Goal: Transaction & Acquisition: Purchase product/service

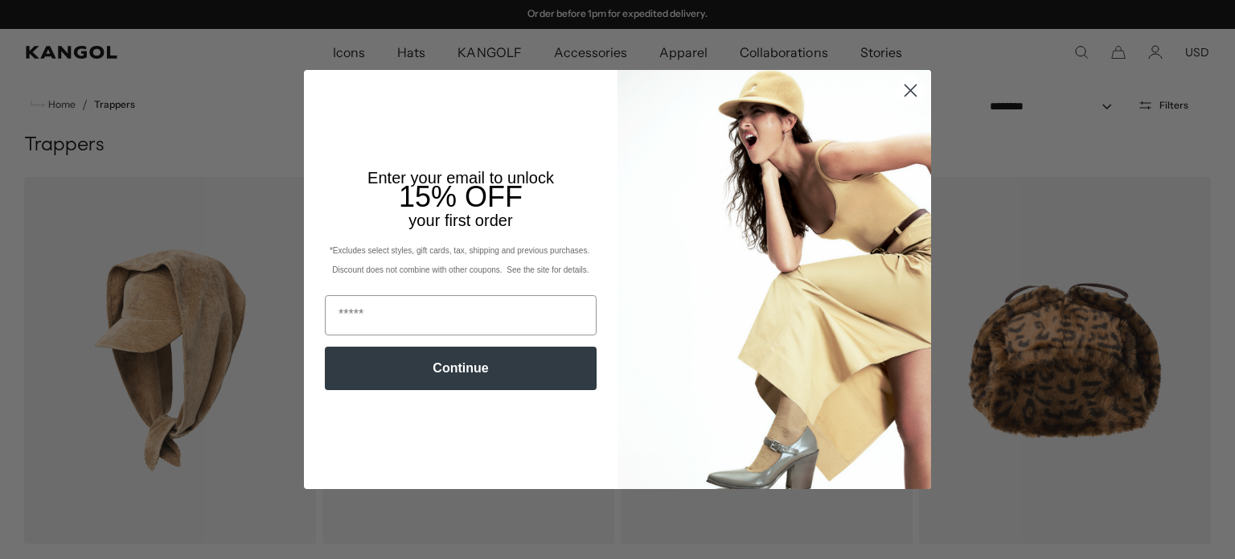
click at [906, 92] on icon "Close dialog" at bounding box center [911, 90] width 11 height 11
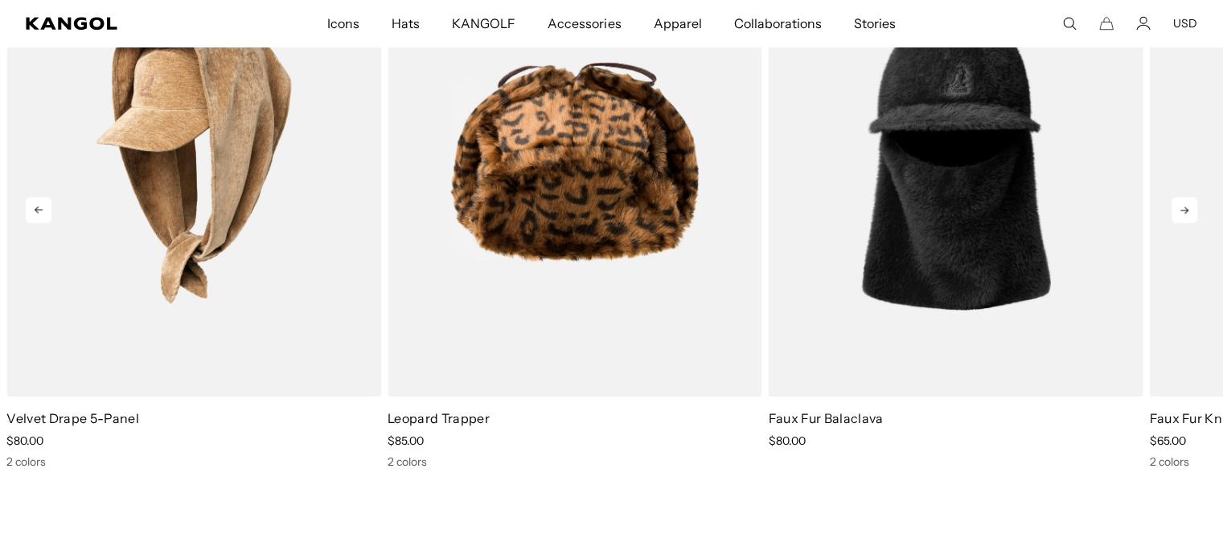
click at [1181, 204] on icon at bounding box center [1185, 210] width 26 height 26
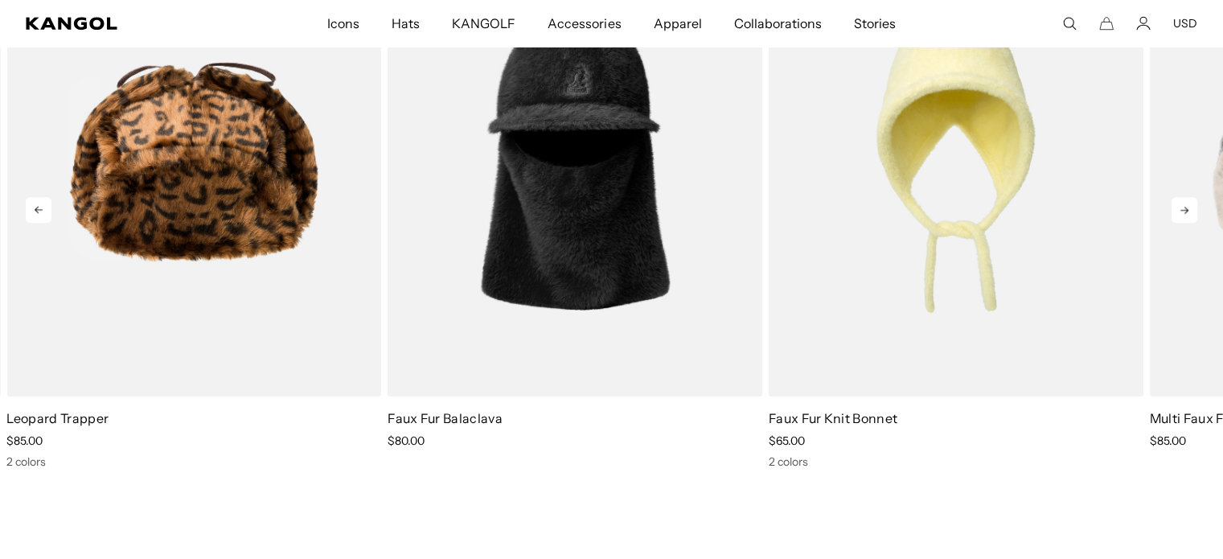
click at [1181, 204] on icon at bounding box center [1185, 210] width 26 height 26
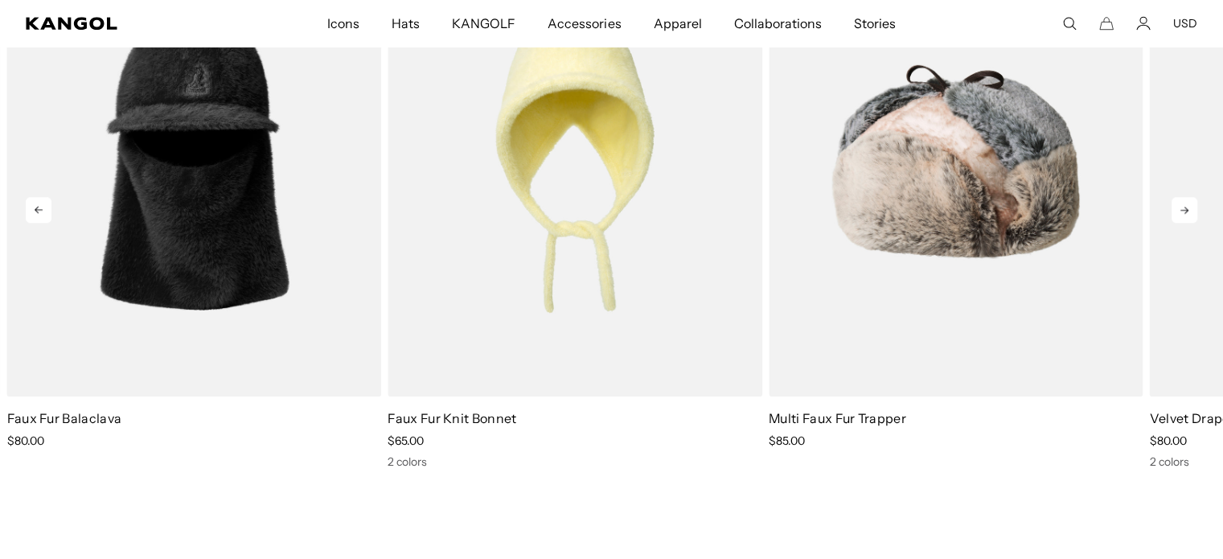
click at [1181, 204] on icon at bounding box center [1185, 210] width 26 height 26
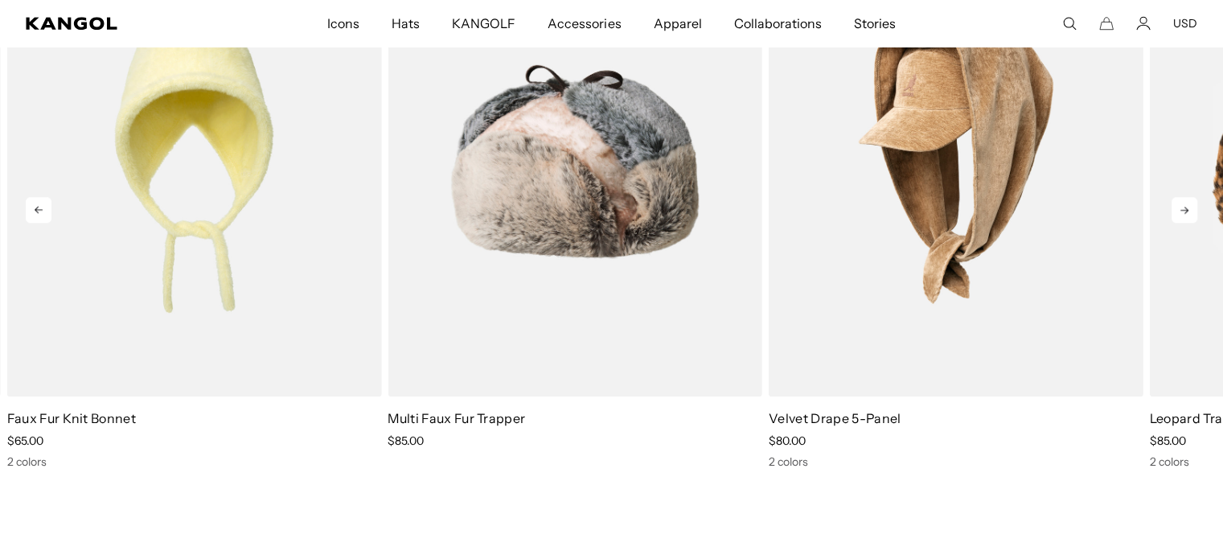
click at [1181, 204] on icon at bounding box center [1185, 210] width 26 height 26
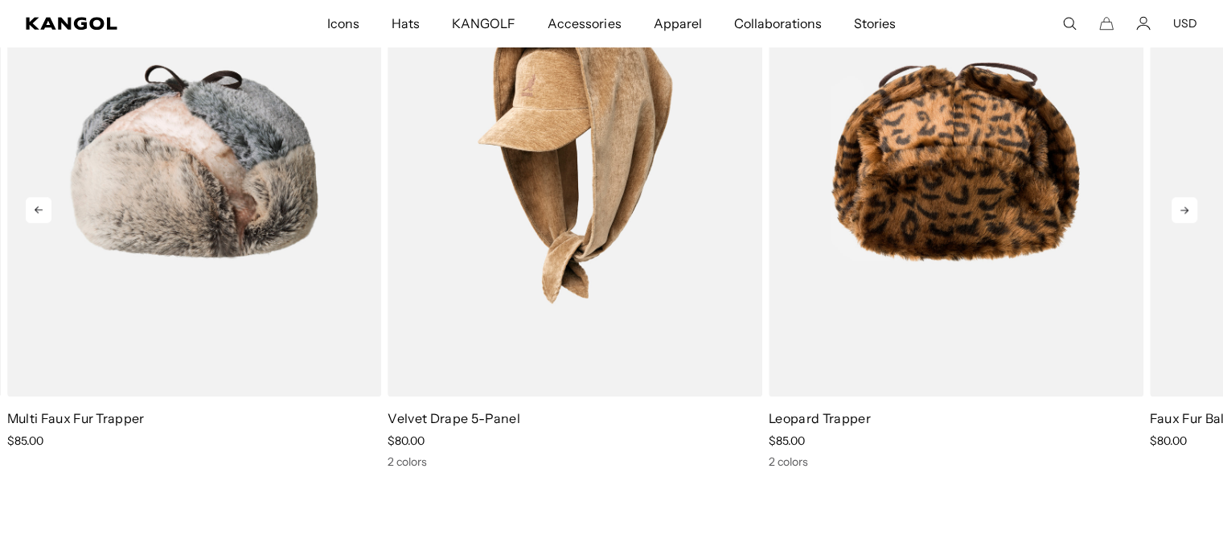
click at [1181, 204] on icon at bounding box center [1185, 210] width 26 height 26
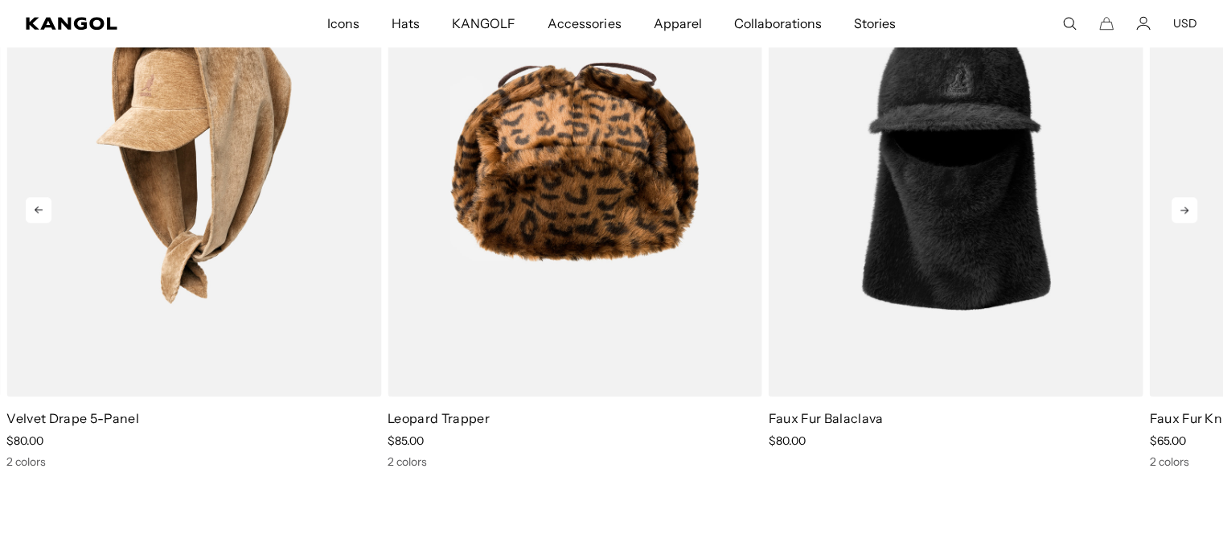
scroll to position [0, 331]
click at [1181, 204] on icon at bounding box center [1185, 210] width 26 height 26
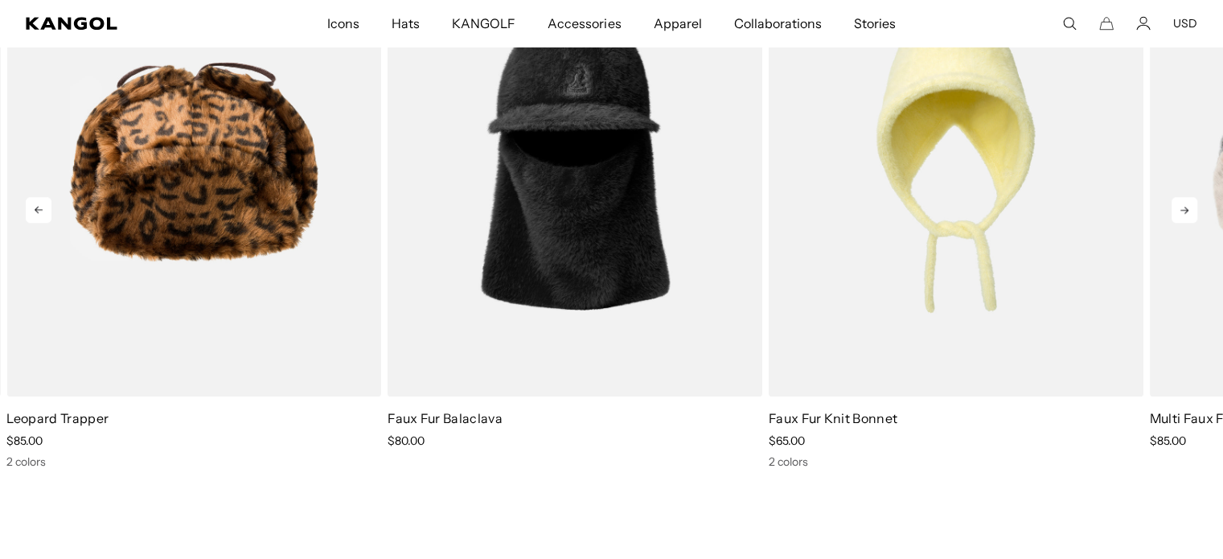
click at [1181, 204] on icon at bounding box center [1185, 210] width 26 height 26
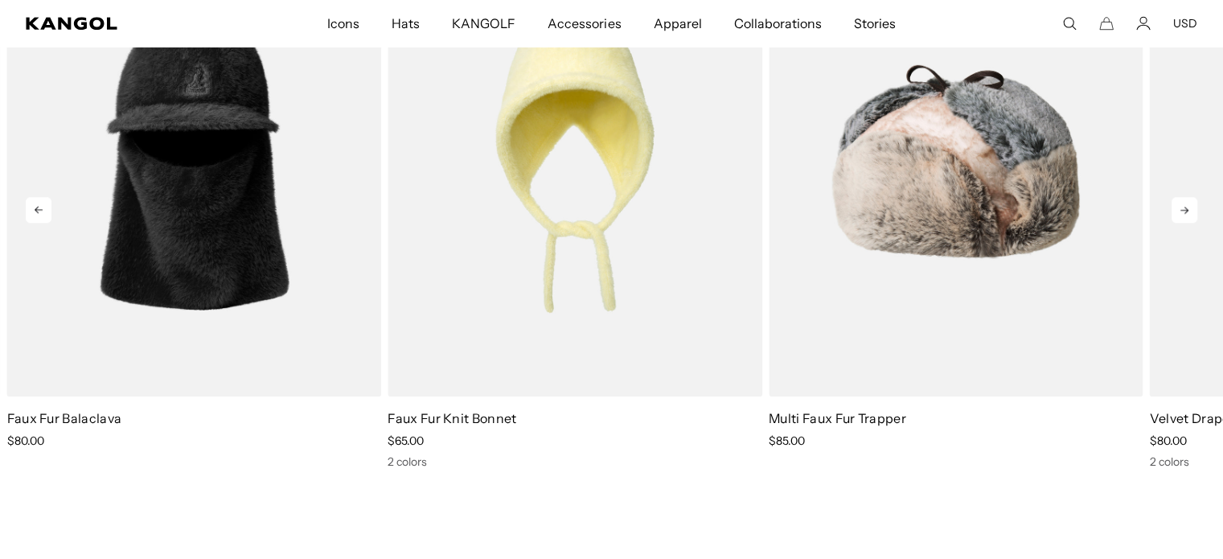
click at [1181, 204] on icon at bounding box center [1185, 210] width 26 height 26
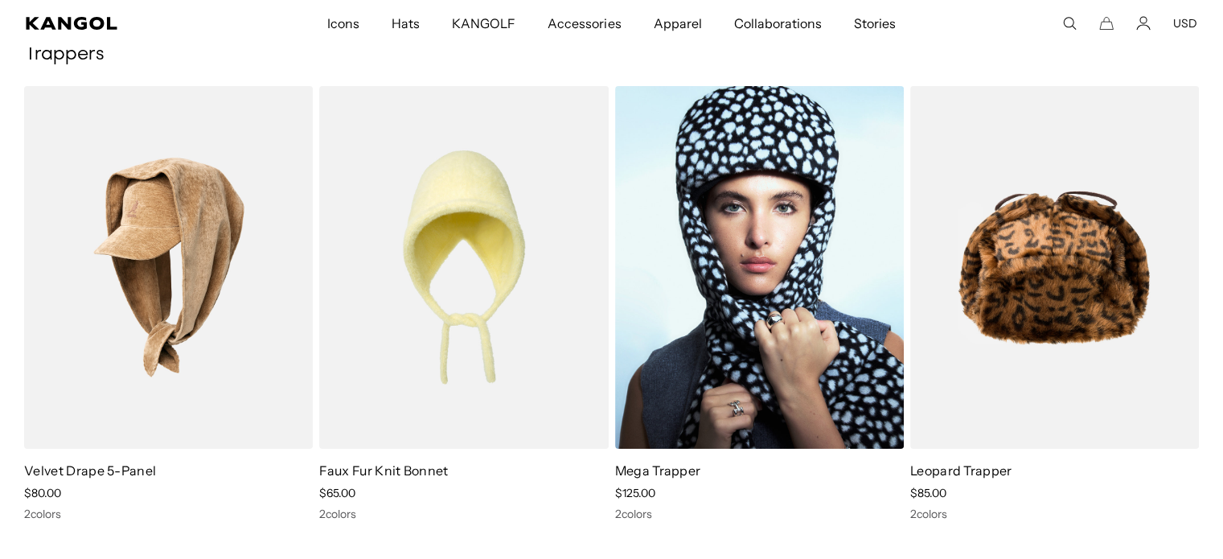
scroll to position [0, 0]
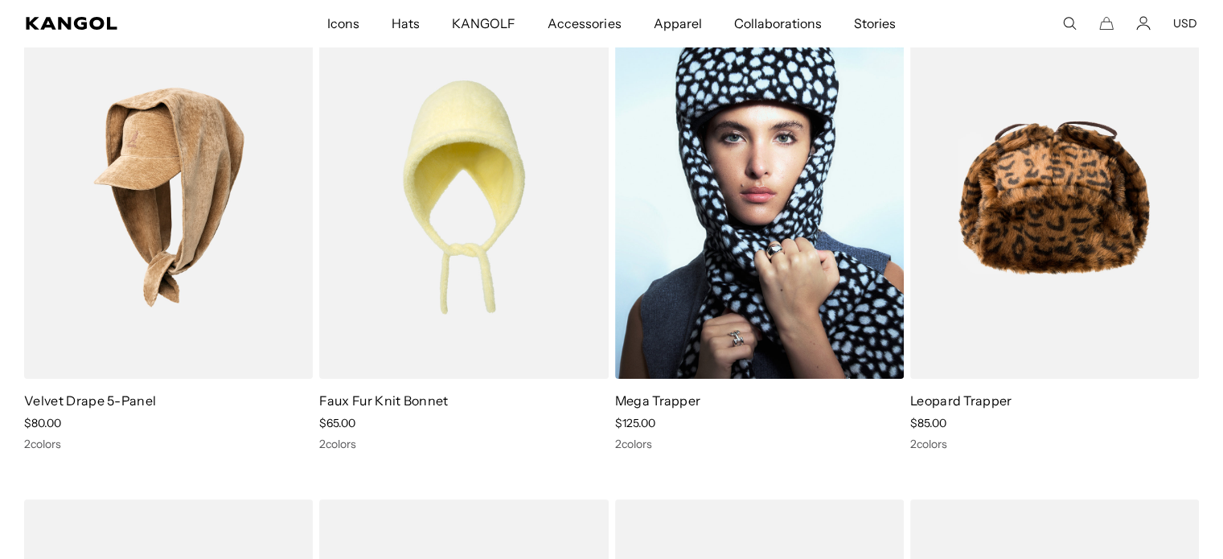
click at [761, 230] on img at bounding box center [759, 197] width 289 height 363
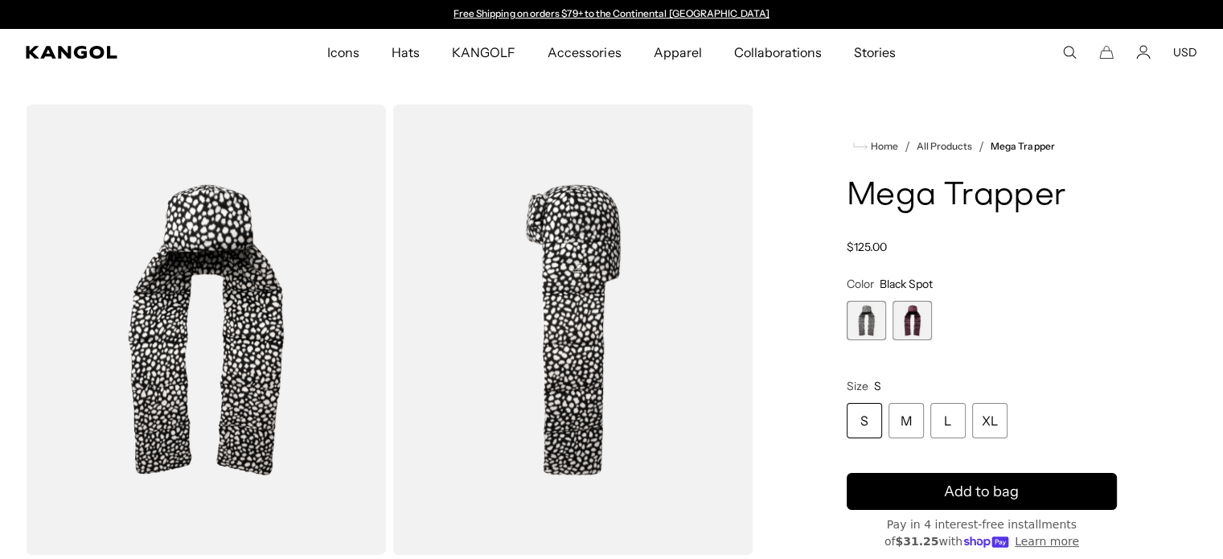
drag, startPoint x: 0, startPoint y: 0, endPoint x: 931, endPoint y: 325, distance: 985.7
click at [931, 325] on span "2 of 2" at bounding box center [912, 320] width 39 height 39
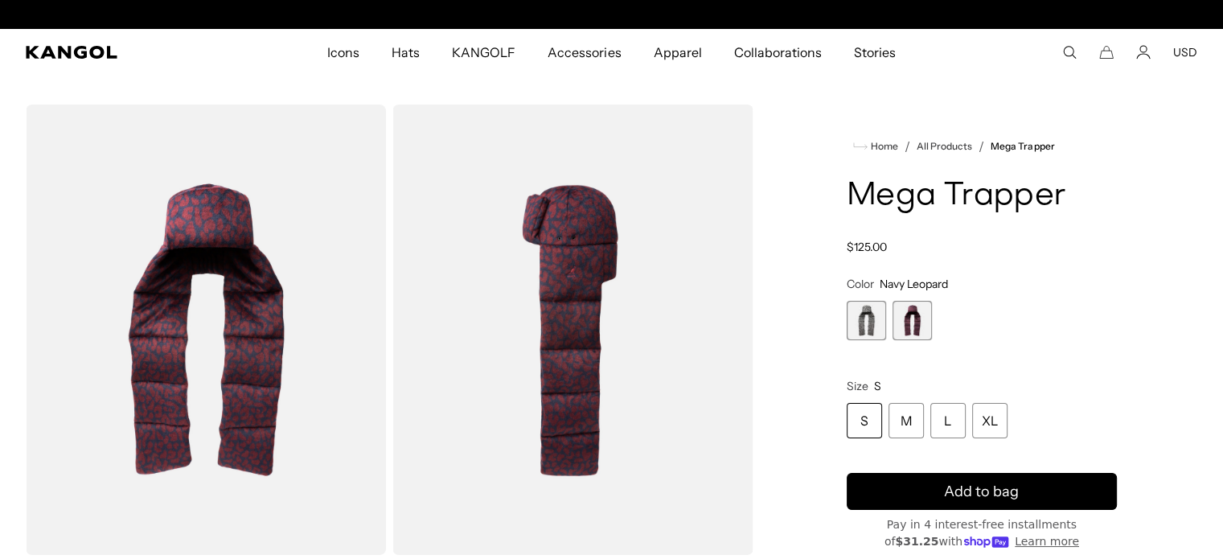
scroll to position [0, 331]
click at [917, 325] on span "2 of 2" at bounding box center [912, 320] width 39 height 39
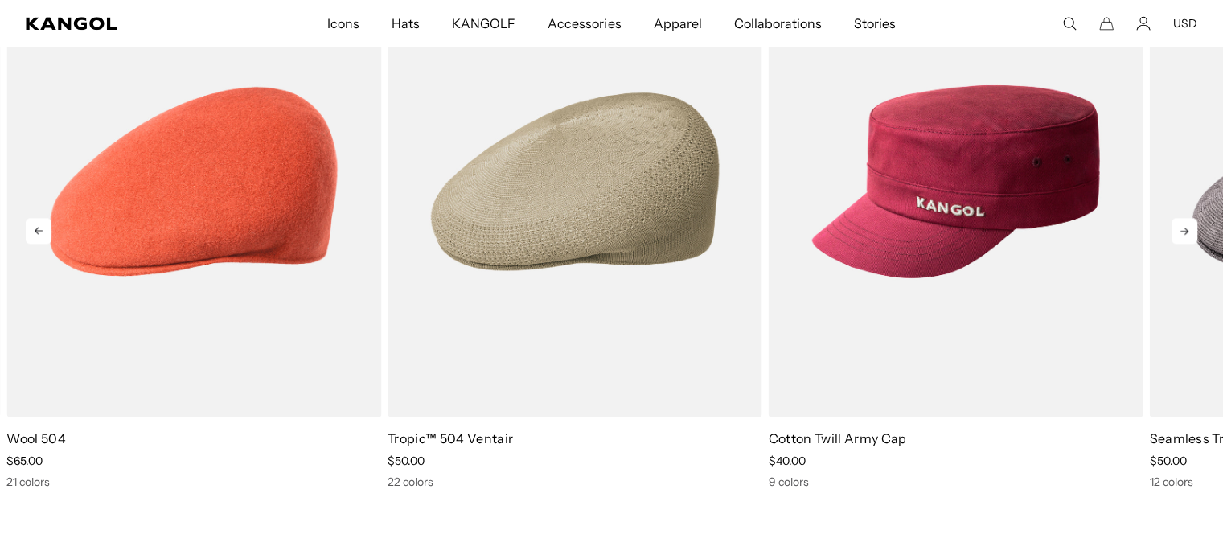
click at [1178, 225] on icon at bounding box center [1185, 231] width 26 height 26
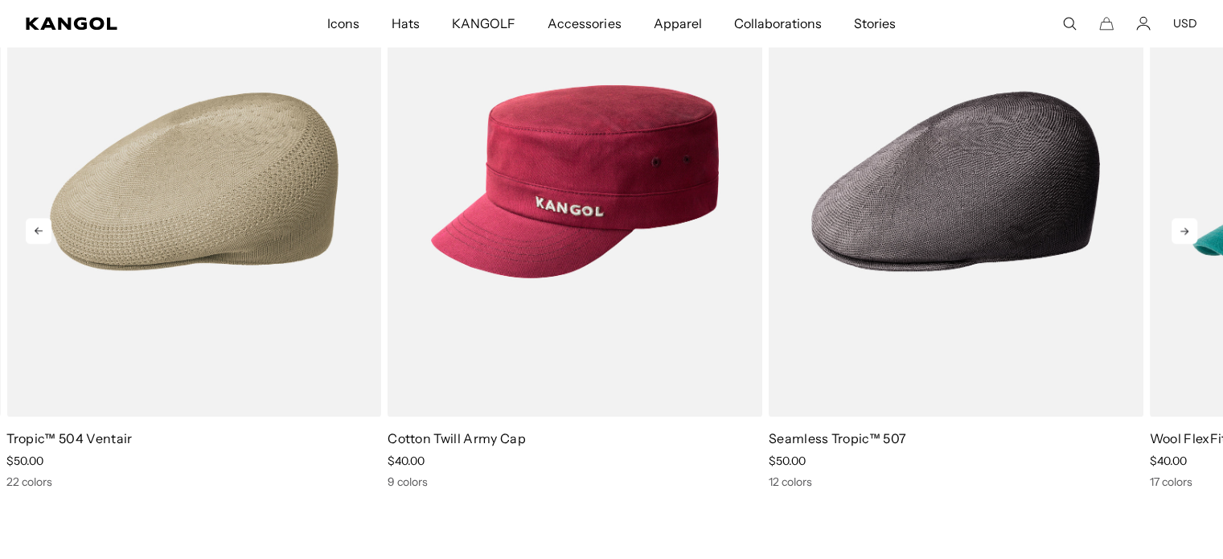
click at [1178, 225] on icon at bounding box center [1185, 231] width 26 height 26
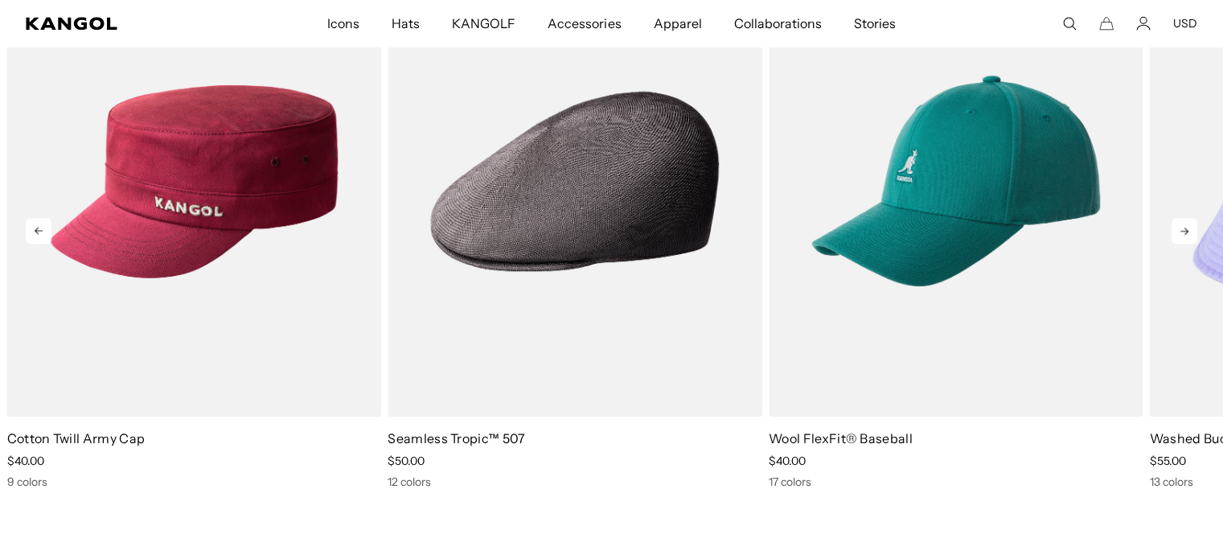
click at [1178, 225] on icon at bounding box center [1185, 231] width 26 height 26
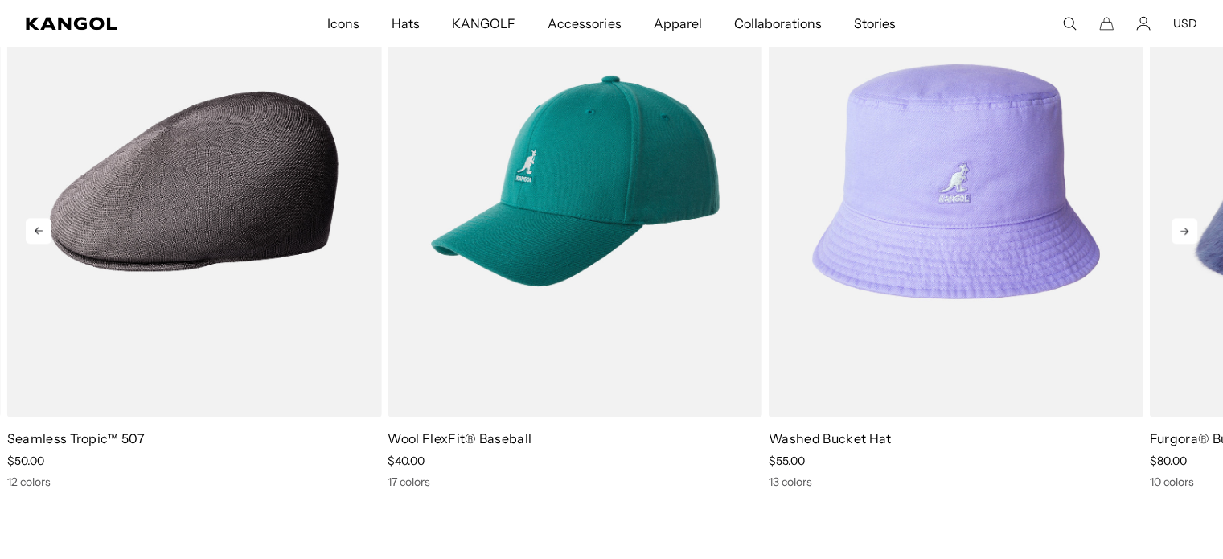
click at [1178, 225] on icon at bounding box center [1185, 231] width 26 height 26
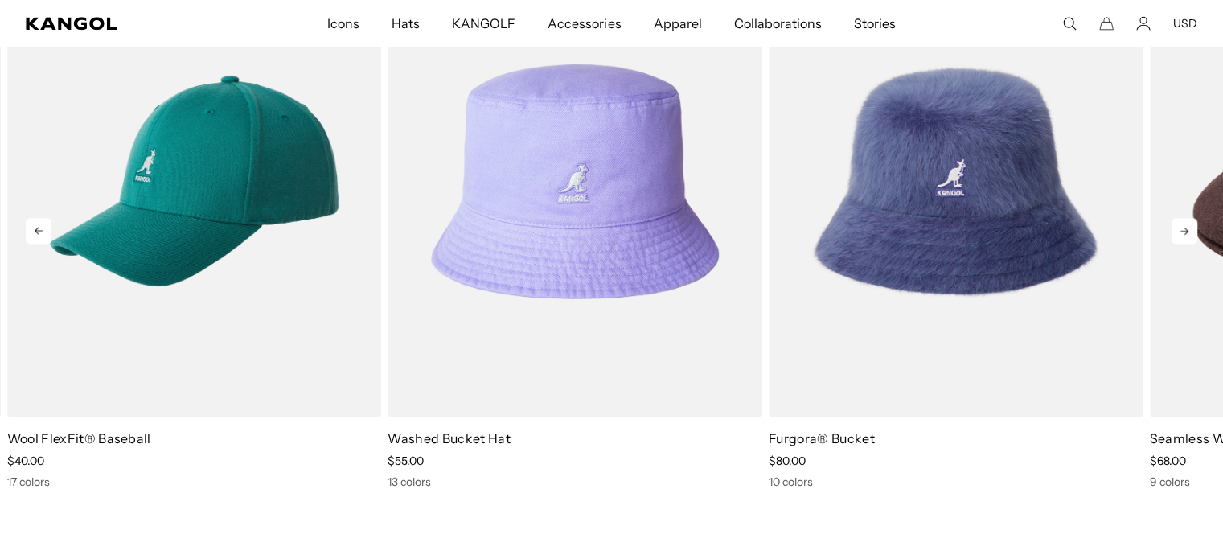
click at [1178, 225] on icon at bounding box center [1185, 231] width 26 height 26
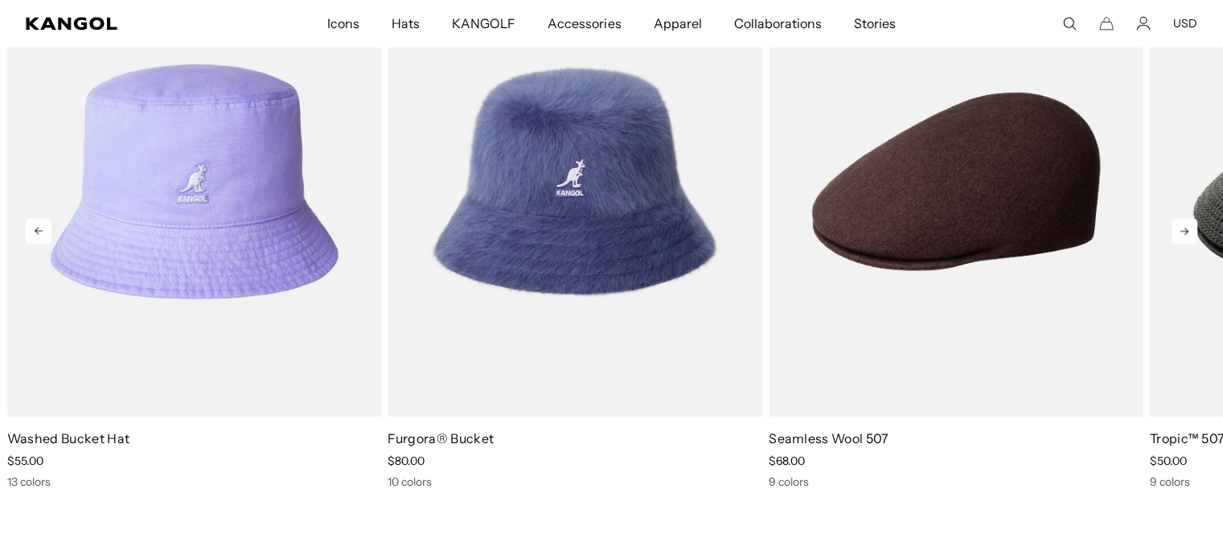
scroll to position [0, 0]
click at [1178, 225] on icon at bounding box center [1185, 231] width 26 height 26
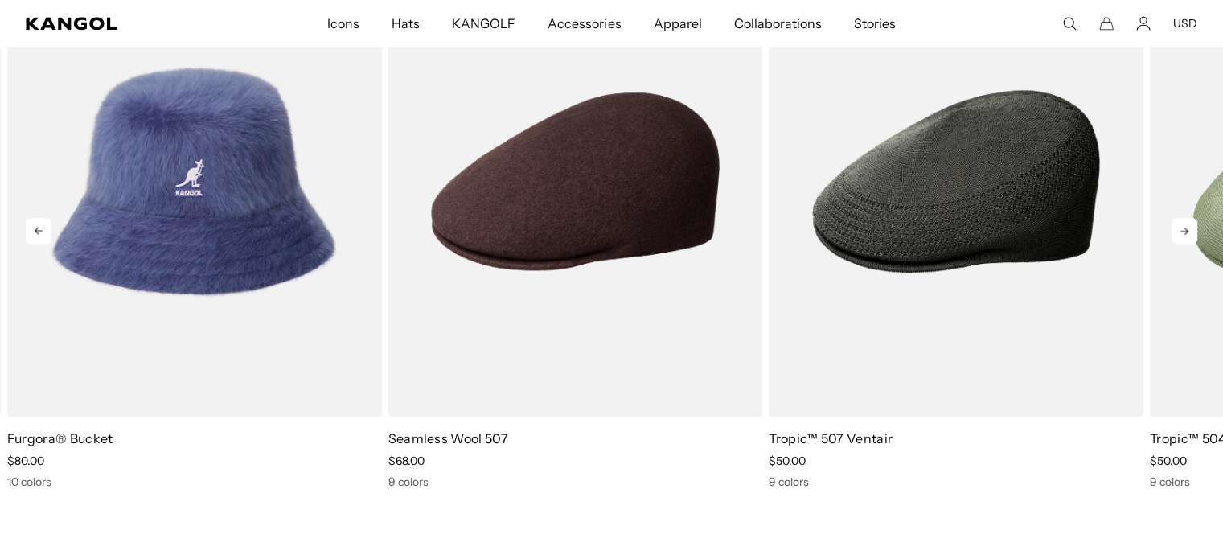
scroll to position [0, 331]
click at [41, 232] on icon at bounding box center [39, 231] width 26 height 26
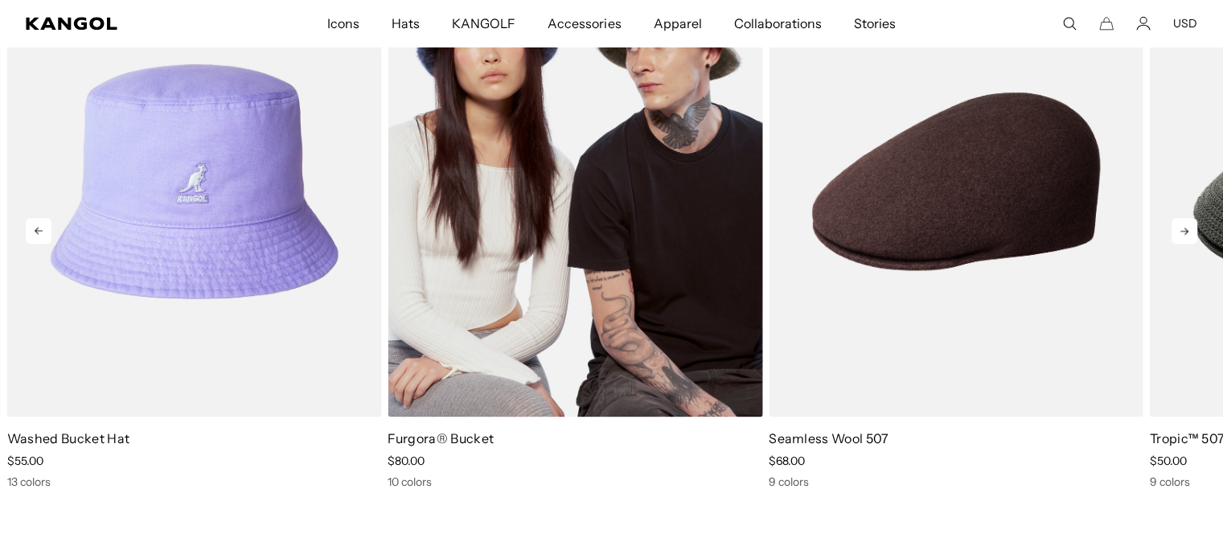
click at [530, 302] on img "7 of 10" at bounding box center [575, 181] width 375 height 471
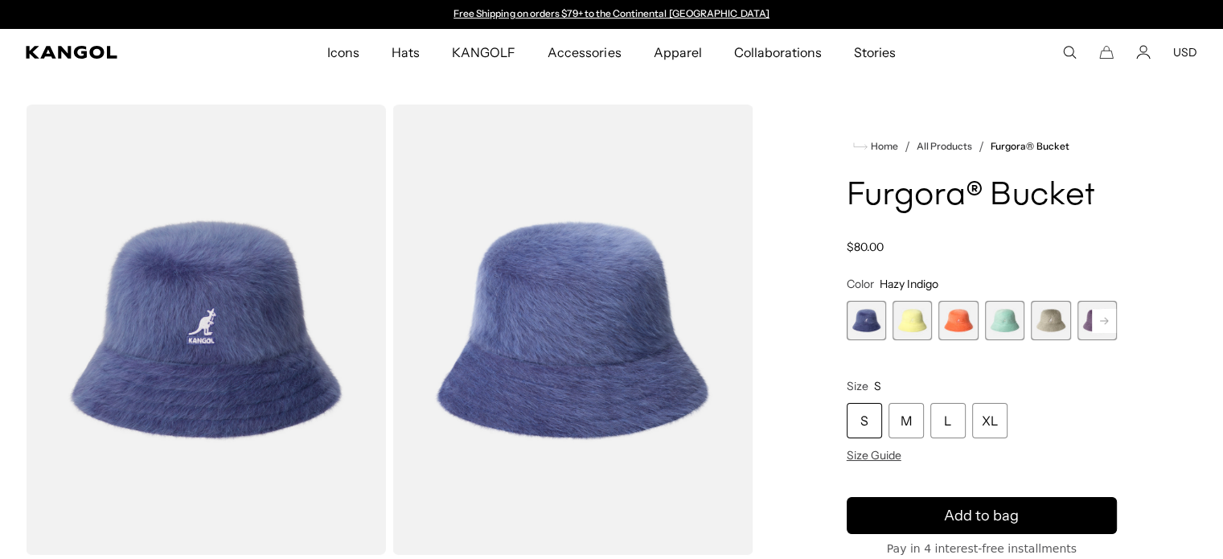
click at [1104, 325] on rect at bounding box center [1104, 321] width 24 height 24
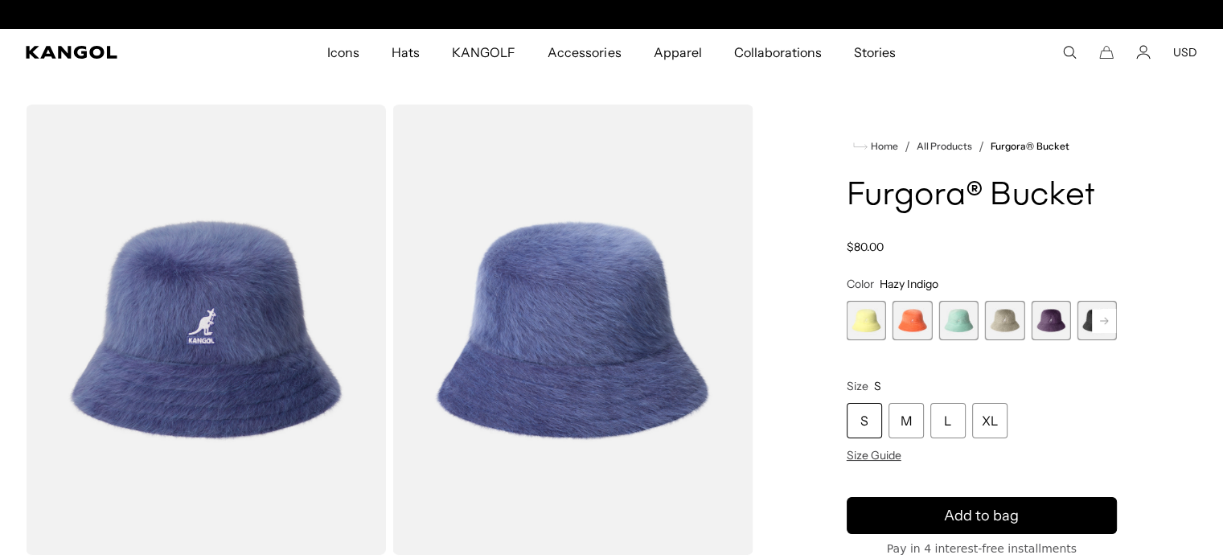
scroll to position [0, 331]
click at [1104, 325] on rect at bounding box center [1104, 321] width 24 height 24
click at [1055, 323] on span "7 of 10" at bounding box center [1050, 320] width 39 height 39
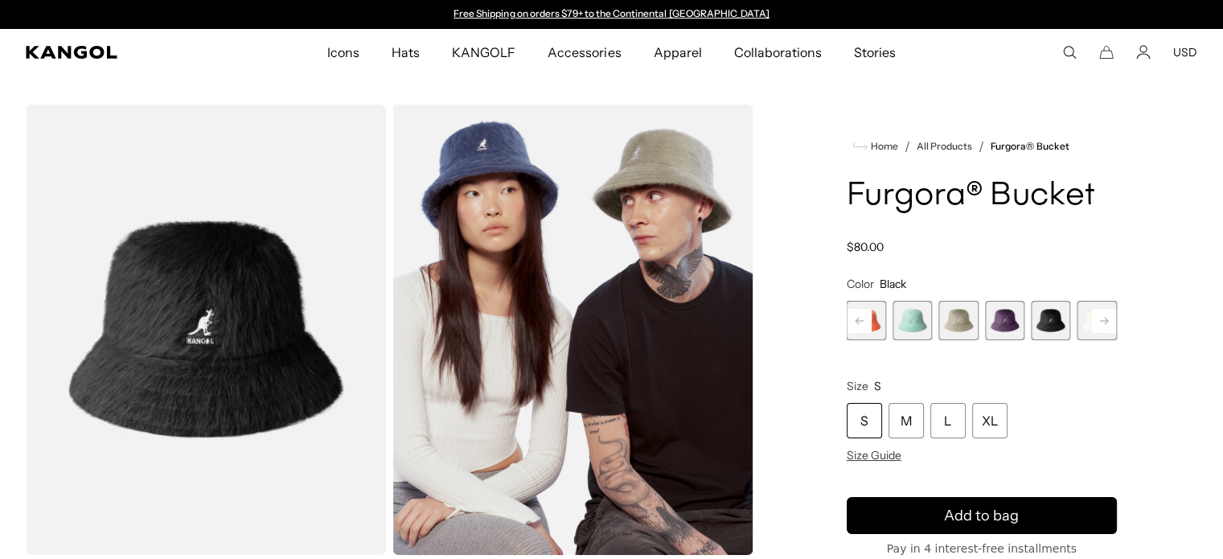
click at [865, 424] on div "S" at bounding box center [864, 420] width 35 height 35
click at [865, 449] on span "Size Guide" at bounding box center [874, 455] width 55 height 14
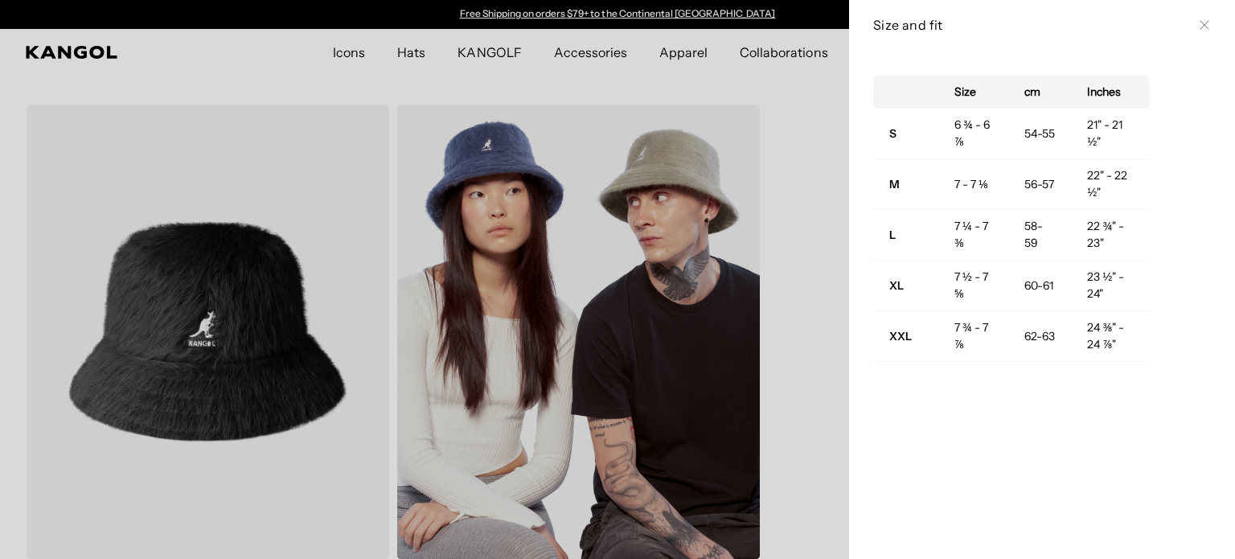
click at [398, 47] on div at bounding box center [617, 279] width 1235 height 559
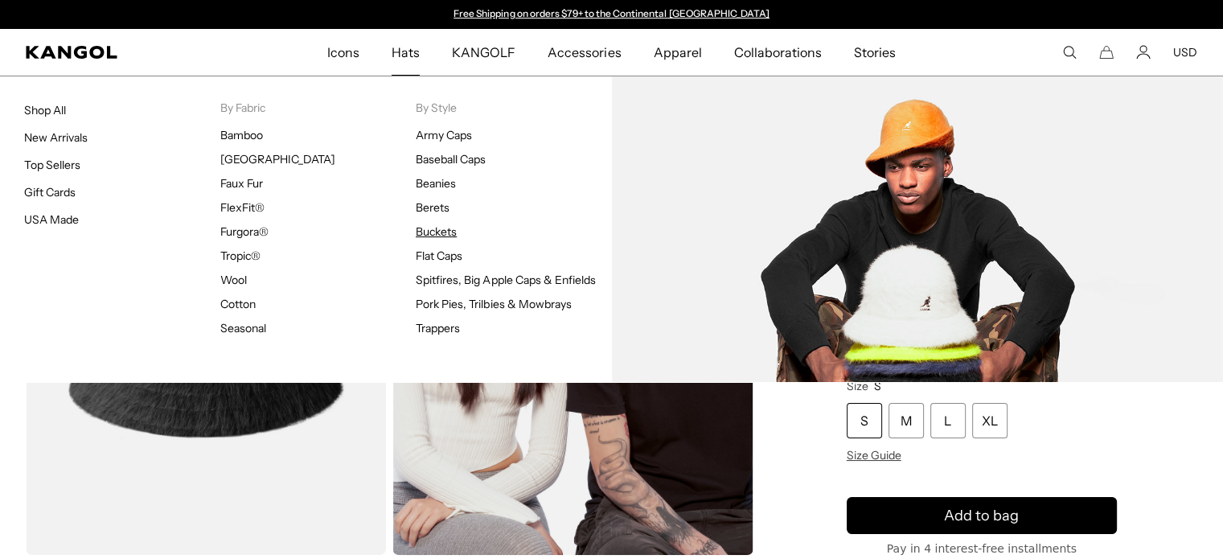
click at [438, 225] on link "Buckets" at bounding box center [436, 231] width 41 height 14
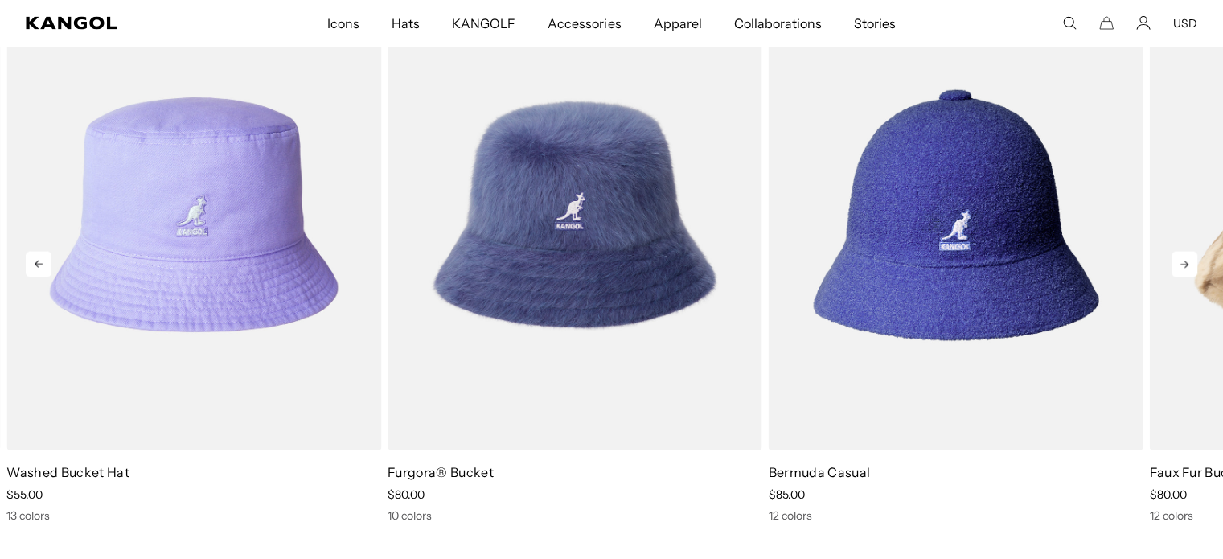
click at [1189, 265] on icon at bounding box center [1185, 265] width 26 height 26
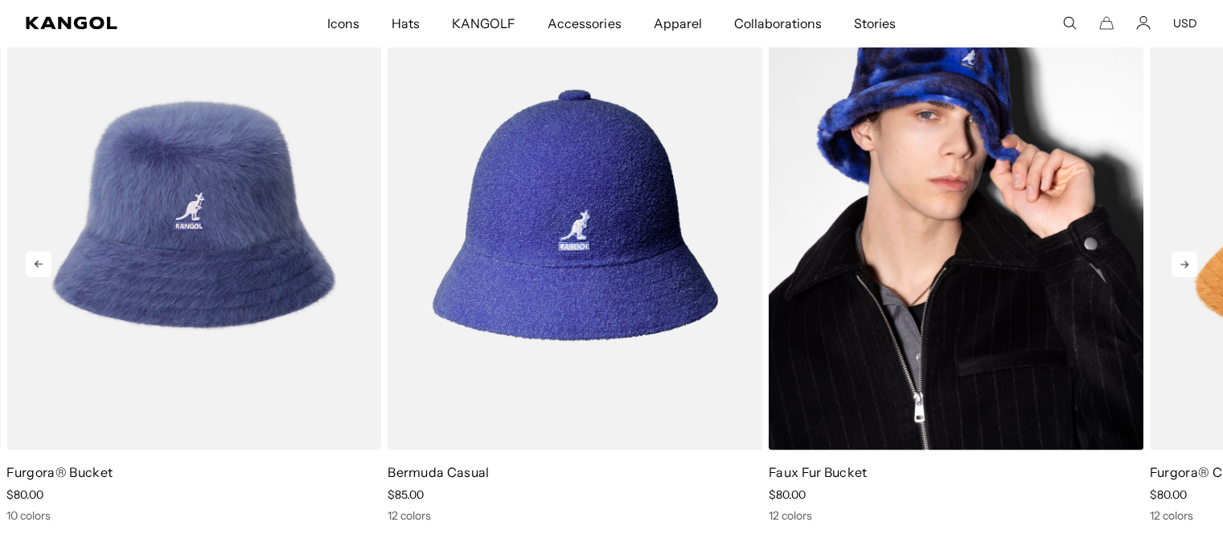
click at [1014, 253] on img "4 of 10" at bounding box center [956, 215] width 375 height 471
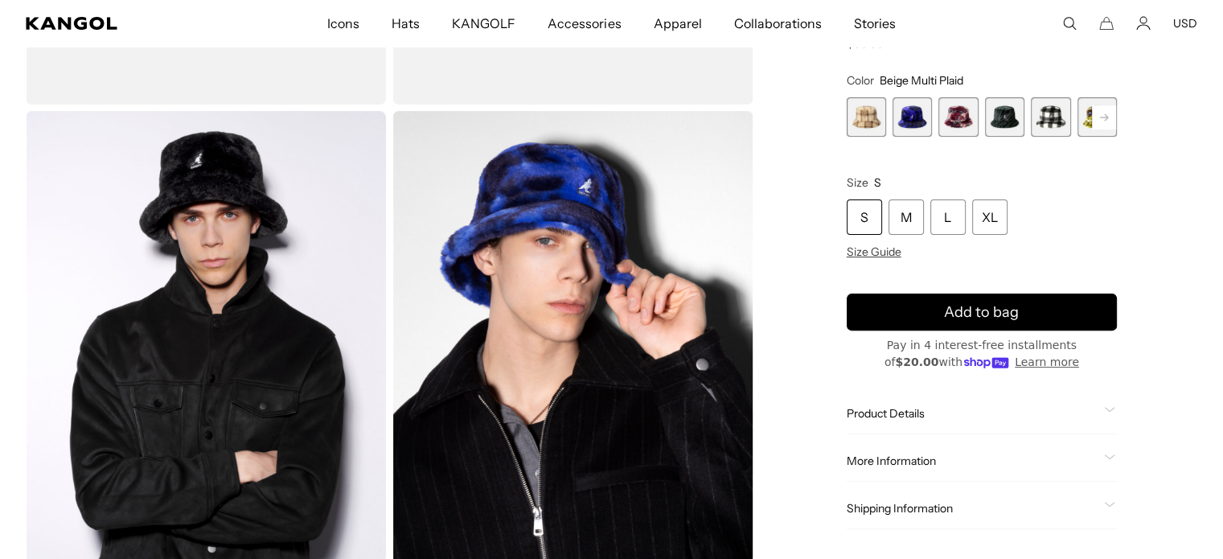
scroll to position [0, 331]
click at [1110, 117] on rect at bounding box center [1104, 117] width 24 height 24
click at [1046, 115] on span "6 of 12" at bounding box center [1050, 116] width 39 height 39
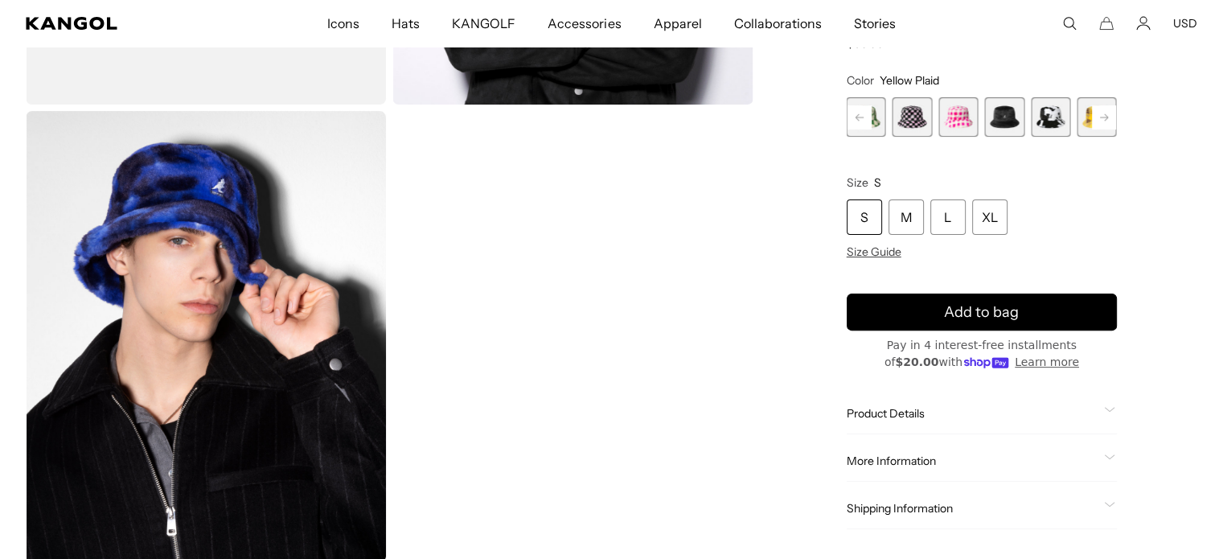
click at [1087, 125] on span "12 of 12" at bounding box center [1096, 116] width 39 height 39
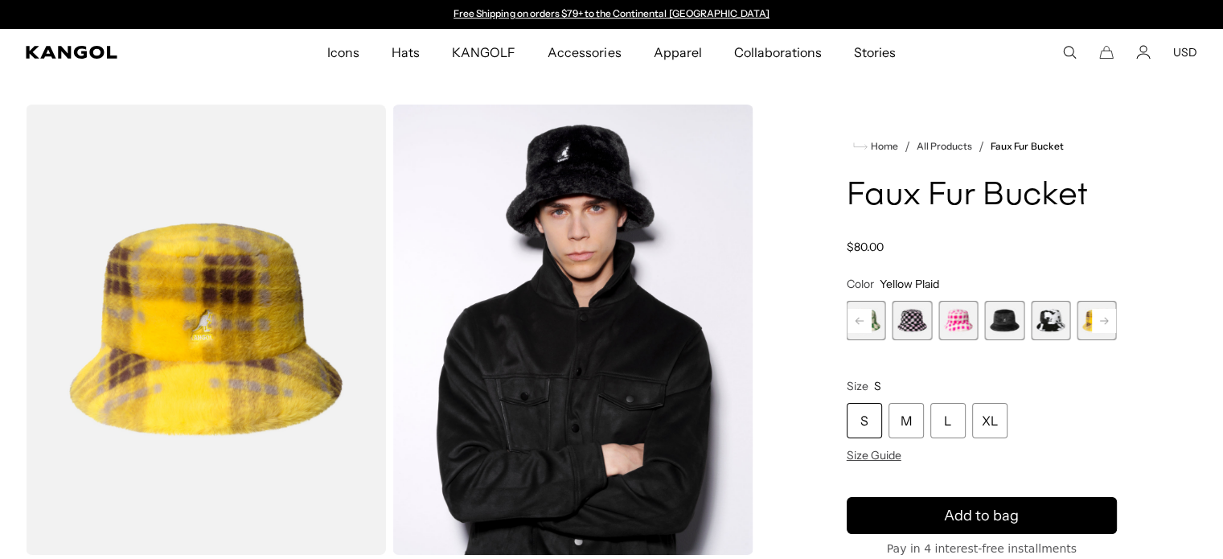
click at [1108, 315] on rect at bounding box center [1104, 321] width 24 height 24
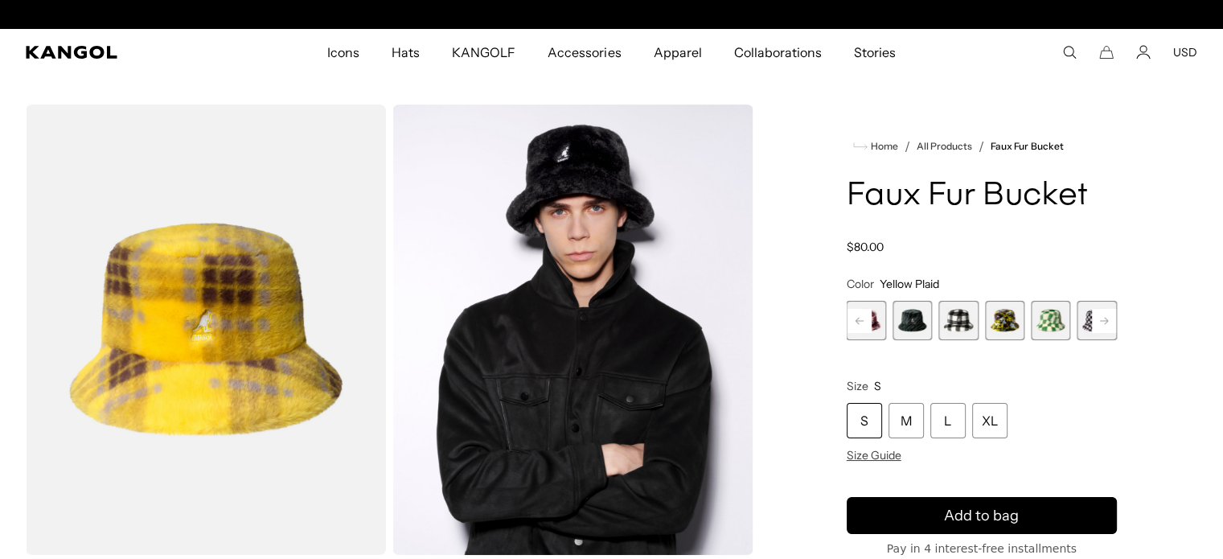
scroll to position [0, 331]
click at [1009, 318] on span "6 of 12" at bounding box center [1004, 320] width 39 height 39
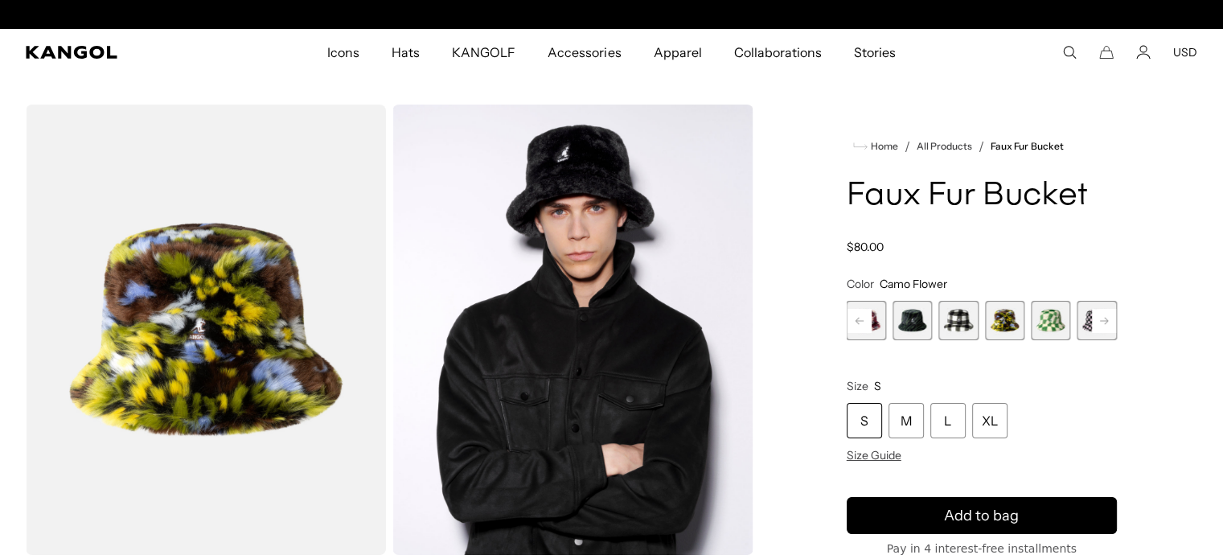
scroll to position [0, 331]
click at [1104, 322] on rect at bounding box center [1104, 321] width 24 height 24
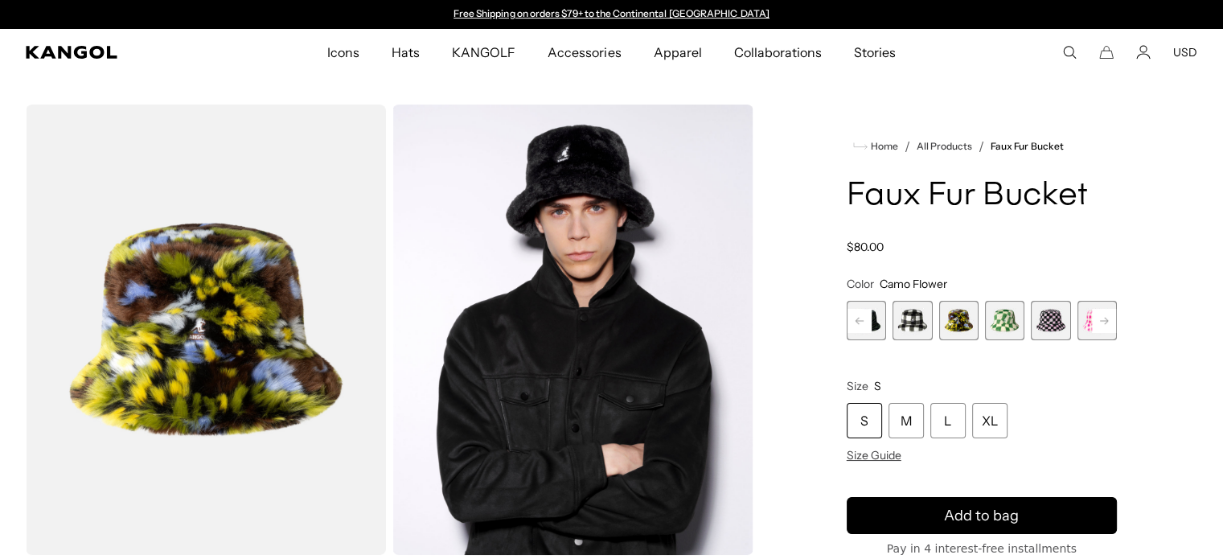
click at [1053, 319] on span "8 of 12" at bounding box center [1050, 320] width 39 height 39
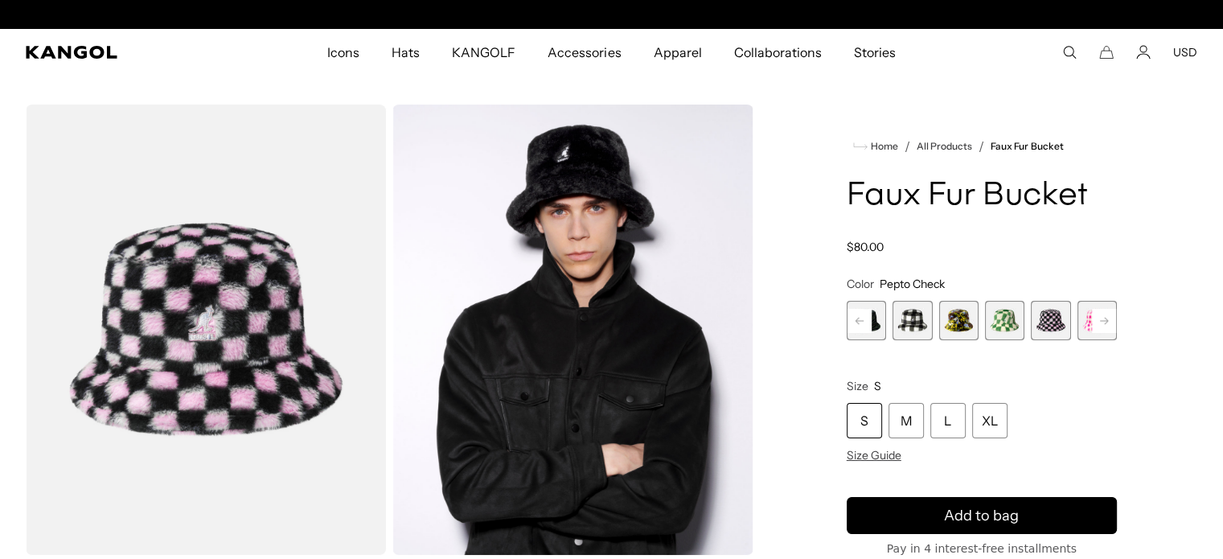
scroll to position [0, 331]
click at [1104, 323] on rect at bounding box center [1104, 321] width 24 height 24
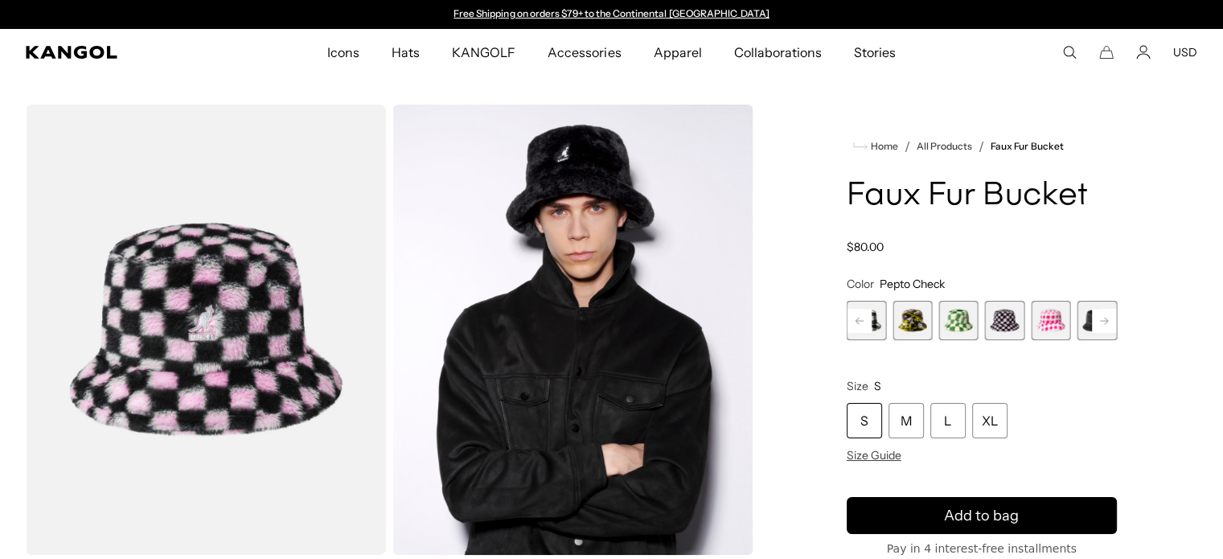
click at [1104, 323] on rect at bounding box center [1104, 321] width 24 height 24
click at [1052, 320] on span "10 of 12" at bounding box center [1050, 320] width 39 height 39
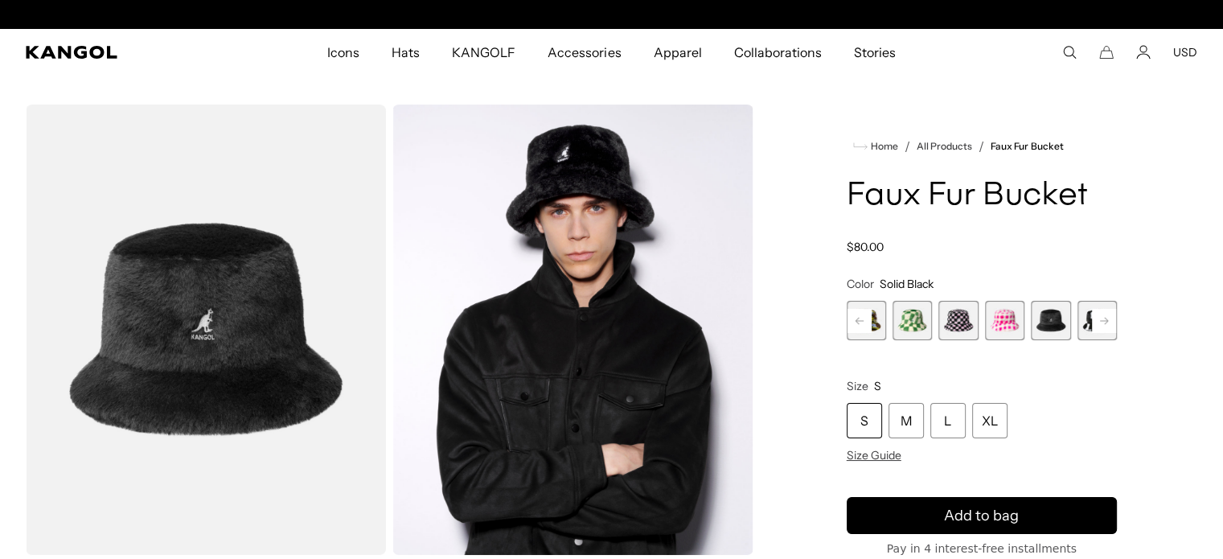
scroll to position [0, 331]
click at [1104, 321] on icon at bounding box center [1104, 320] width 8 height 6
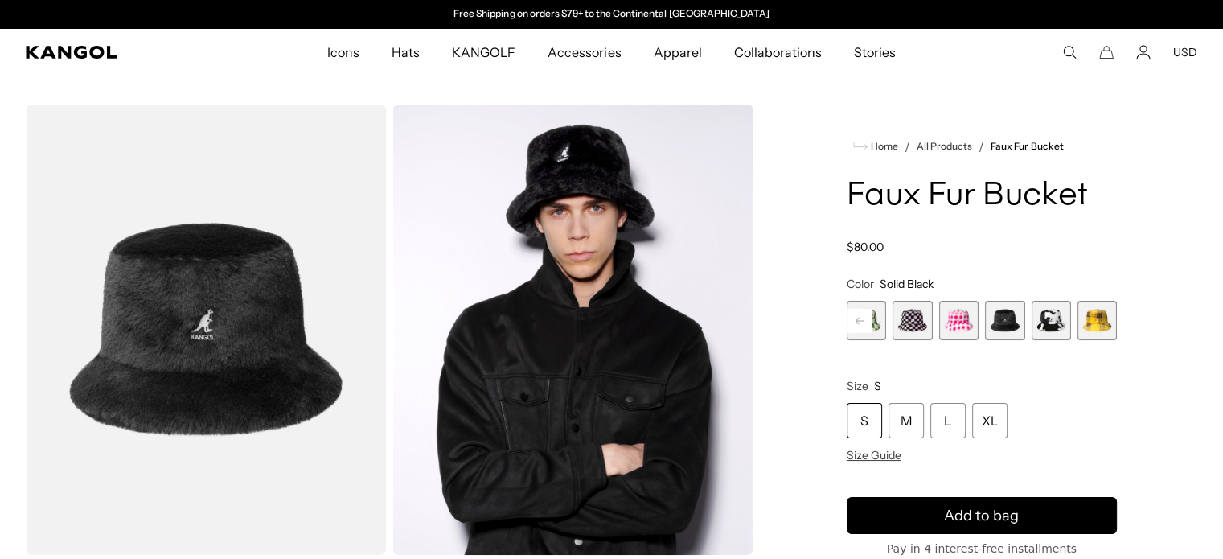
click at [1104, 321] on span "12 of 12" at bounding box center [1097, 320] width 39 height 39
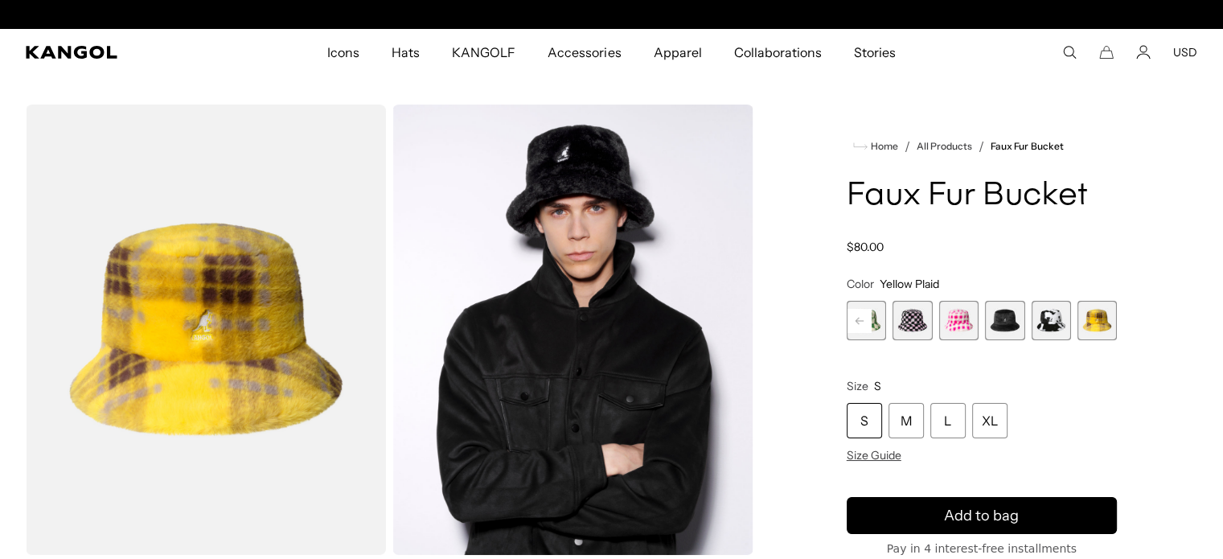
scroll to position [0, 331]
click at [1001, 323] on span "10 of 12" at bounding box center [1004, 320] width 39 height 39
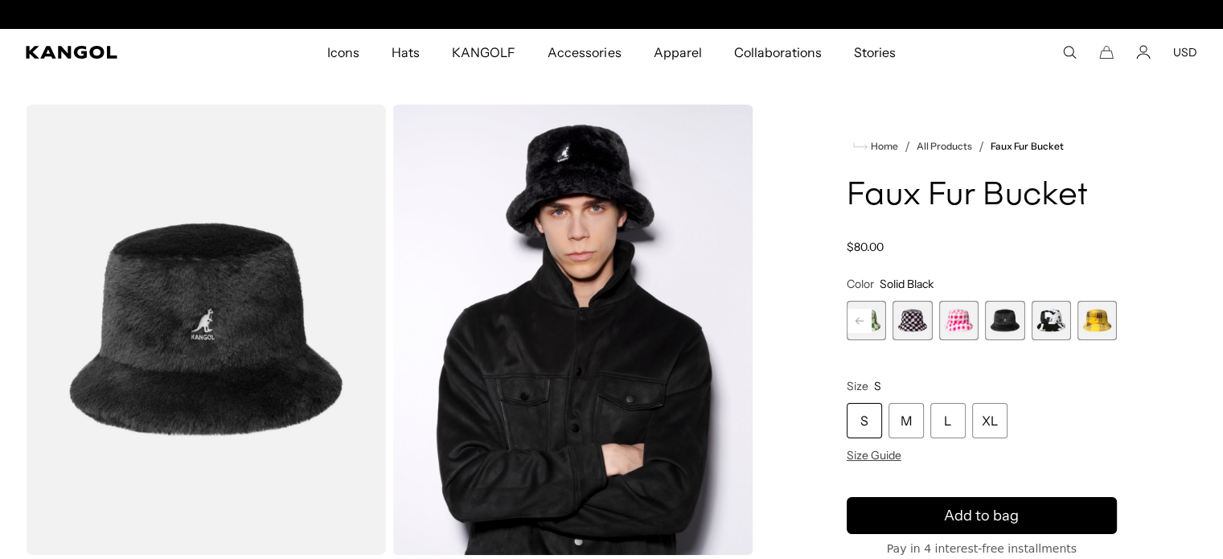
click at [857, 421] on div "S" at bounding box center [864, 420] width 35 height 35
click at [861, 315] on rect at bounding box center [860, 321] width 24 height 24
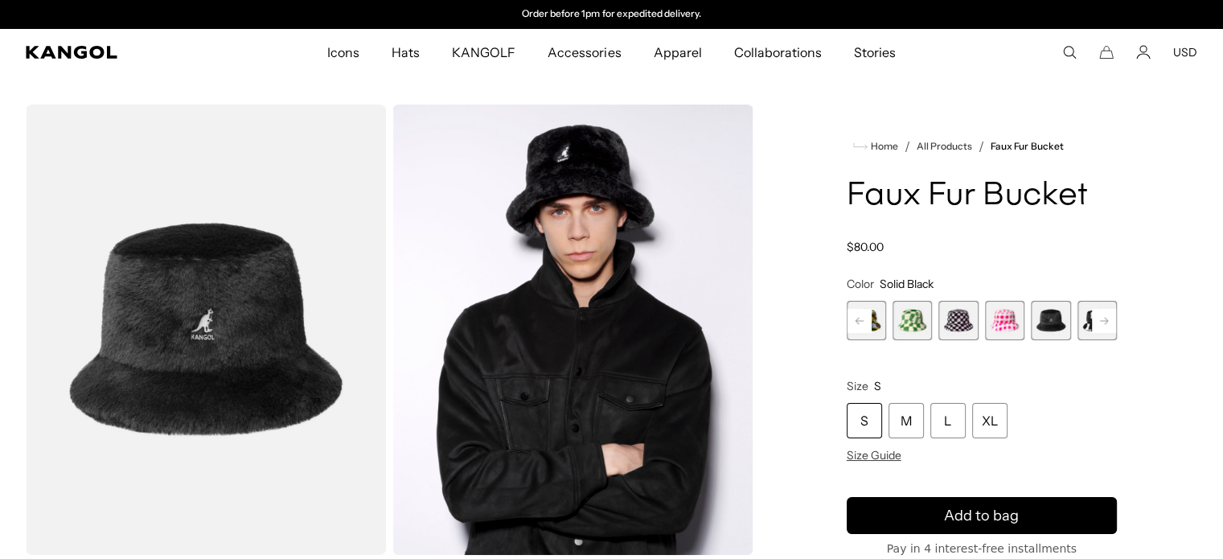
click at [861, 315] on rect at bounding box center [860, 321] width 24 height 24
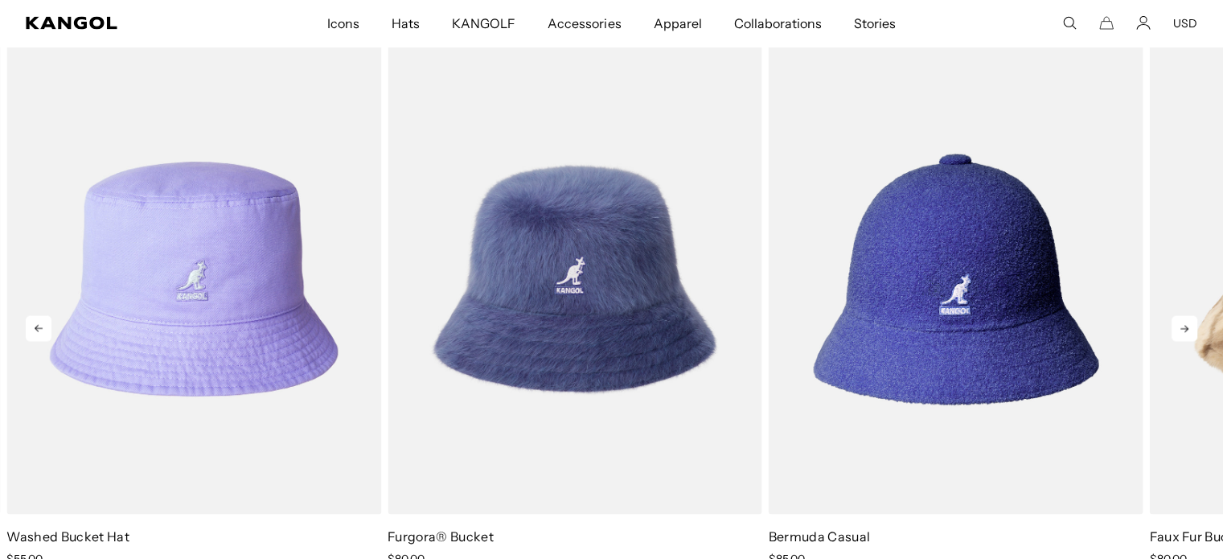
click at [1181, 327] on icon at bounding box center [1185, 329] width 8 height 7
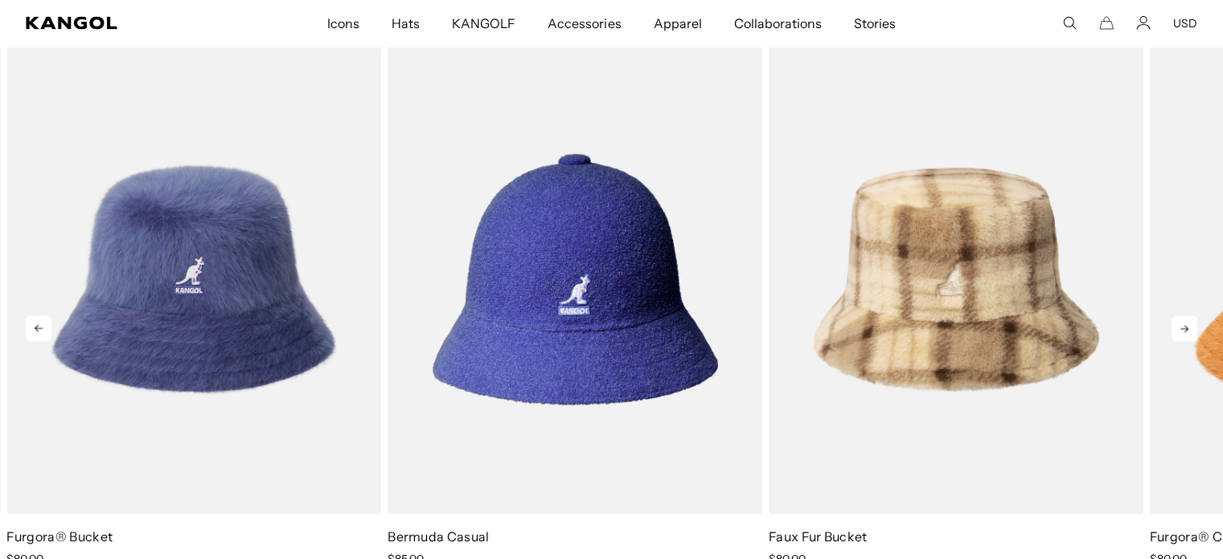
click at [1194, 324] on icon at bounding box center [1185, 329] width 26 height 26
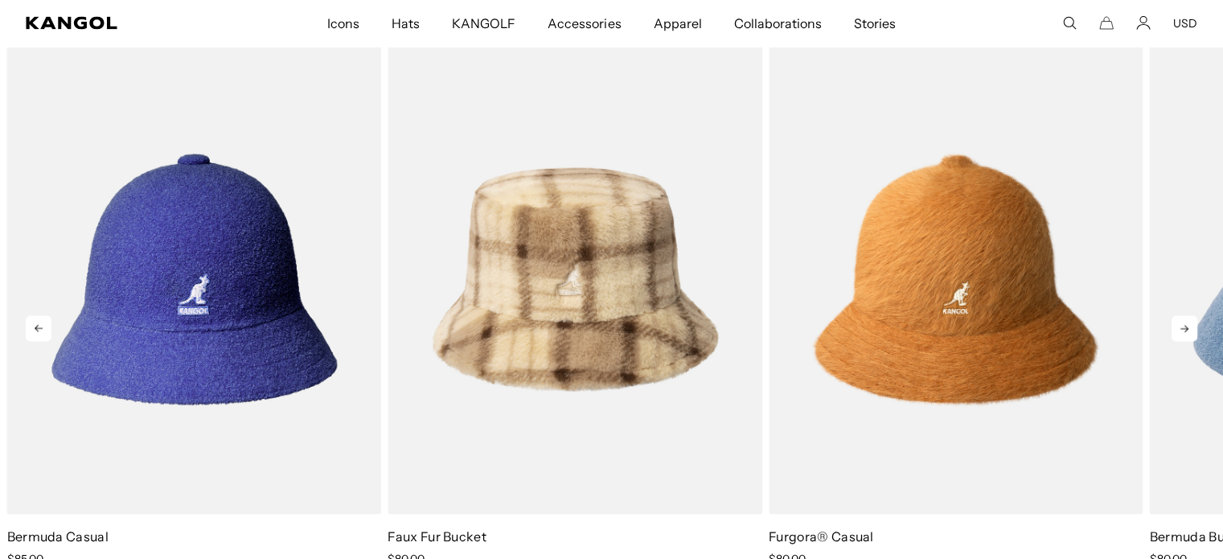
click at [1194, 324] on icon at bounding box center [1185, 329] width 26 height 26
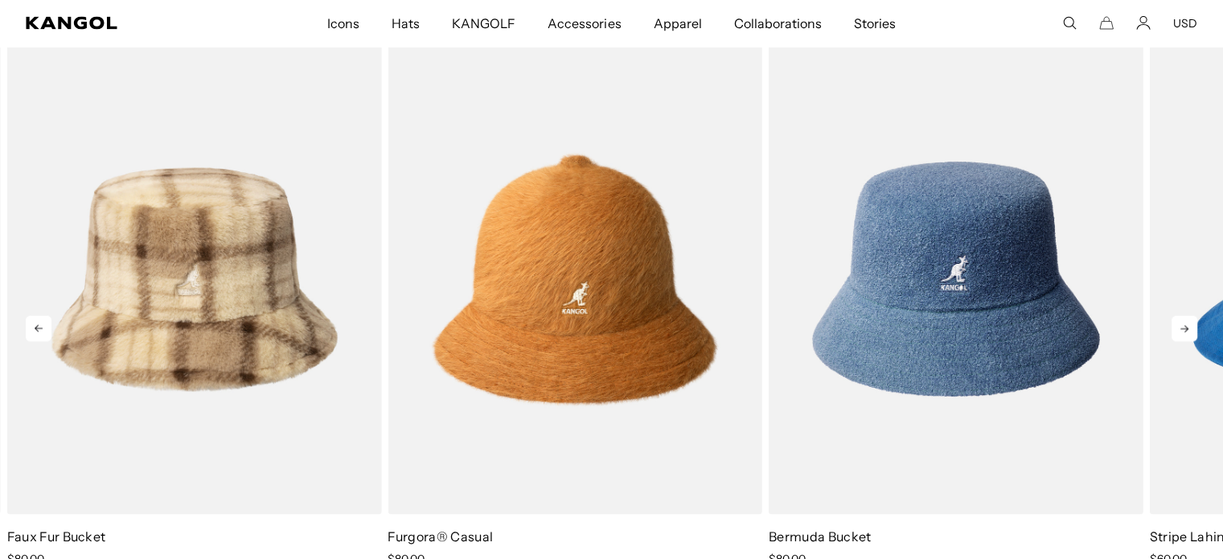
click at [1182, 327] on icon at bounding box center [1185, 329] width 8 height 7
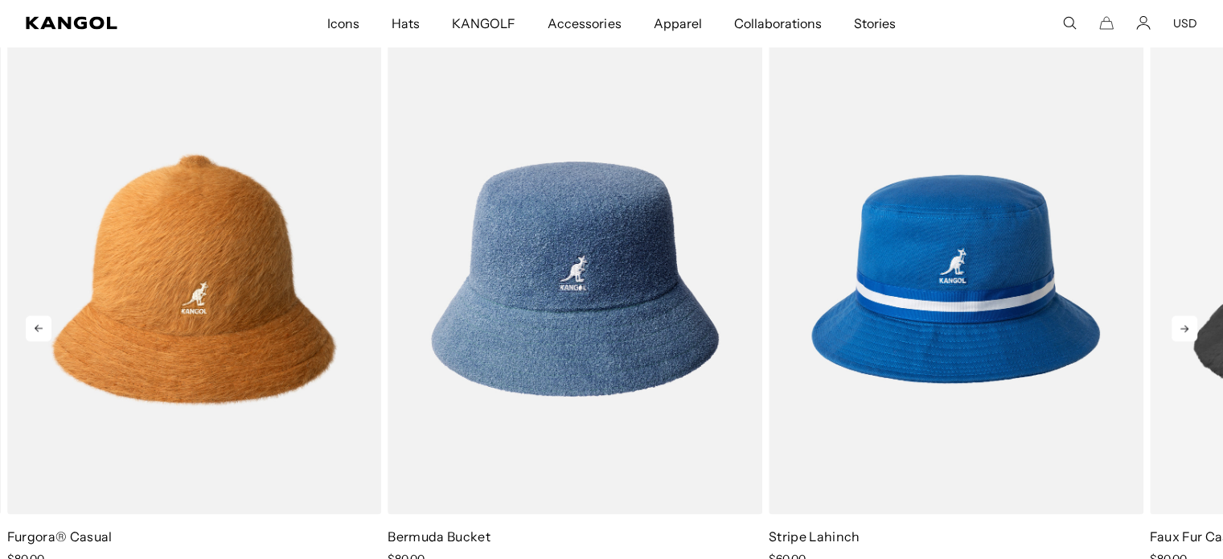
click at [1182, 327] on icon at bounding box center [1185, 329] width 8 height 7
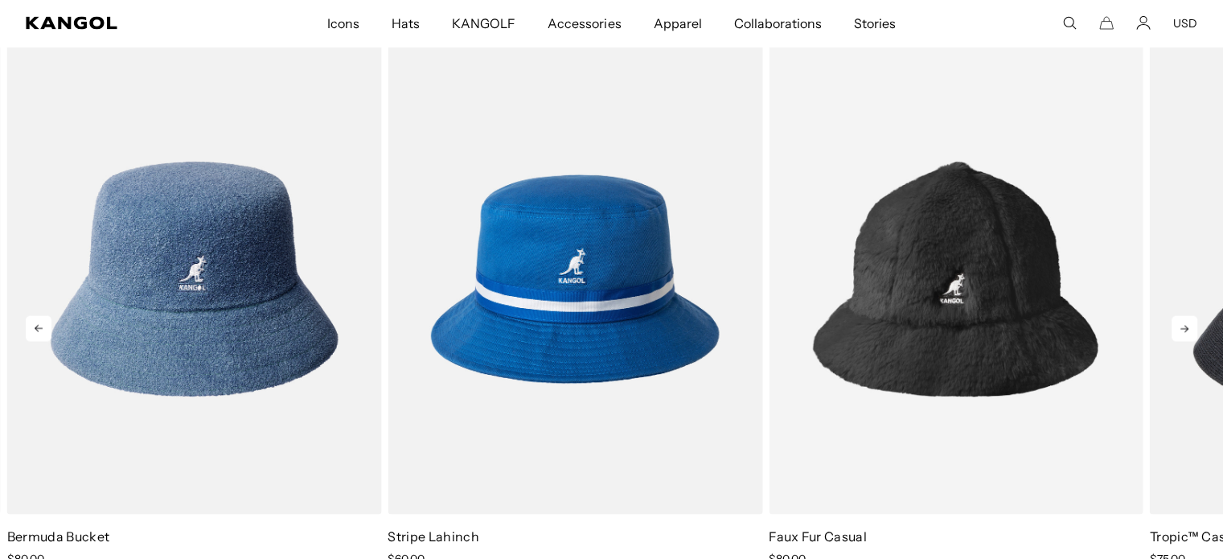
click at [1182, 327] on icon at bounding box center [1185, 329] width 8 height 7
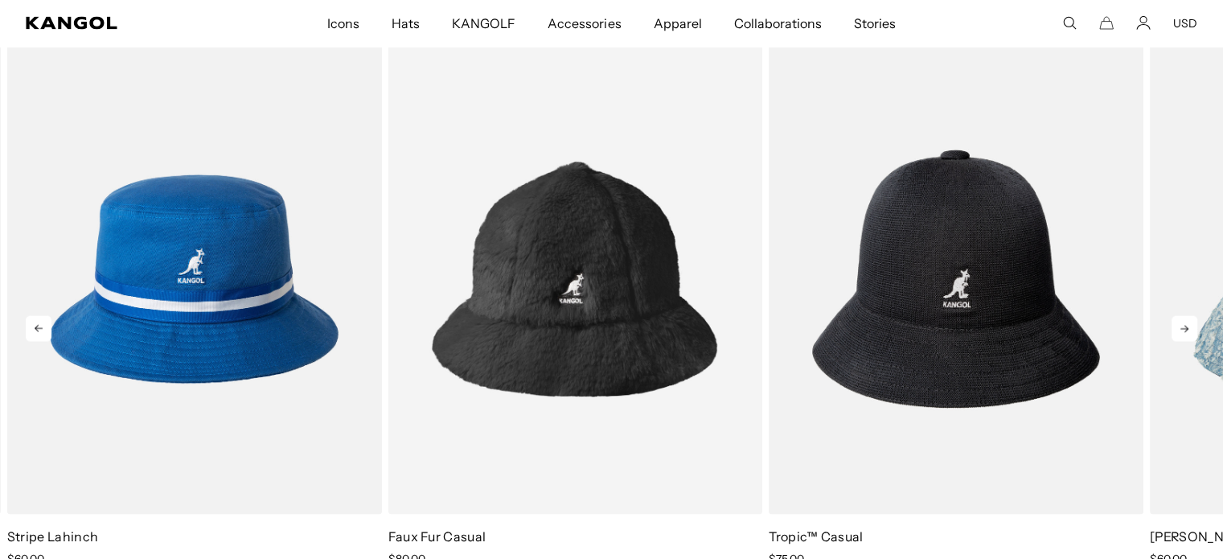
scroll to position [0, 331]
click at [1182, 327] on icon at bounding box center [1185, 329] width 8 height 7
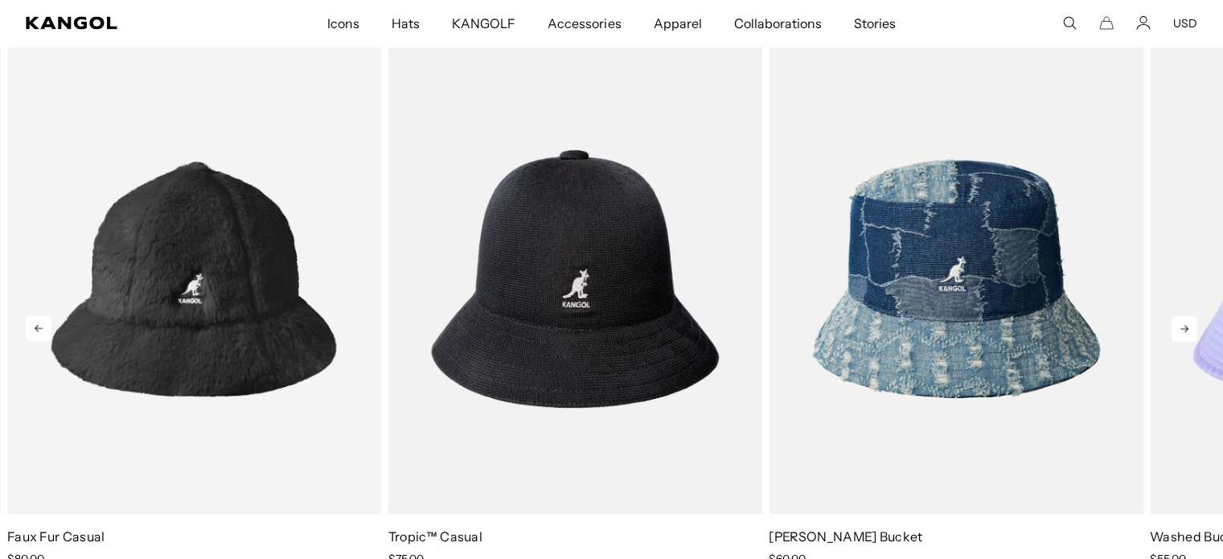
scroll to position [0, 0]
click at [1182, 327] on icon at bounding box center [1185, 329] width 8 height 7
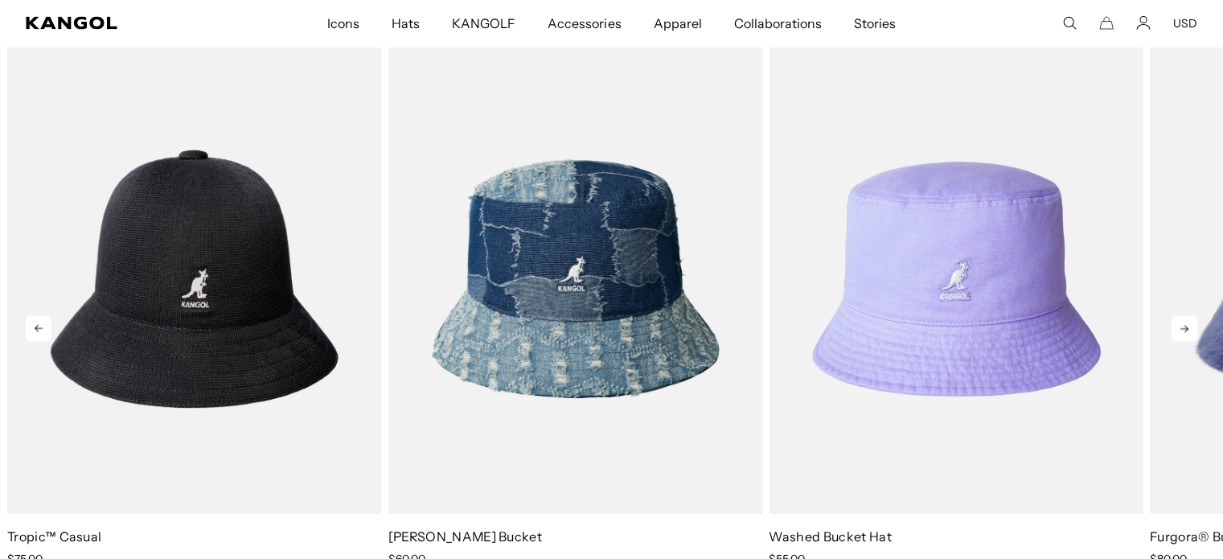
click at [1182, 327] on icon at bounding box center [1185, 329] width 8 height 7
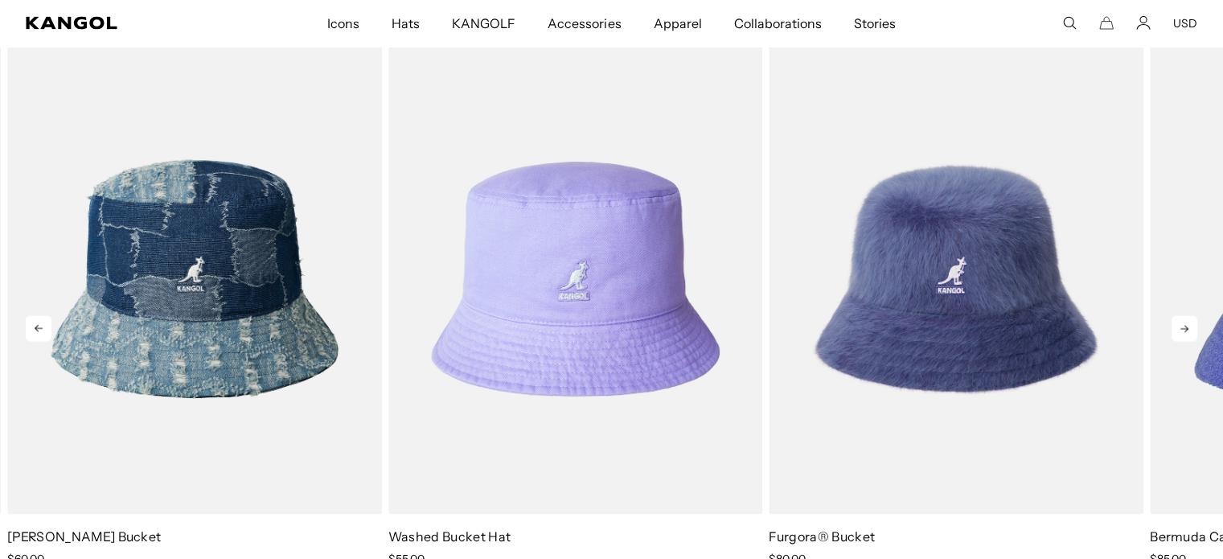
click at [1182, 327] on icon at bounding box center [1185, 329] width 8 height 7
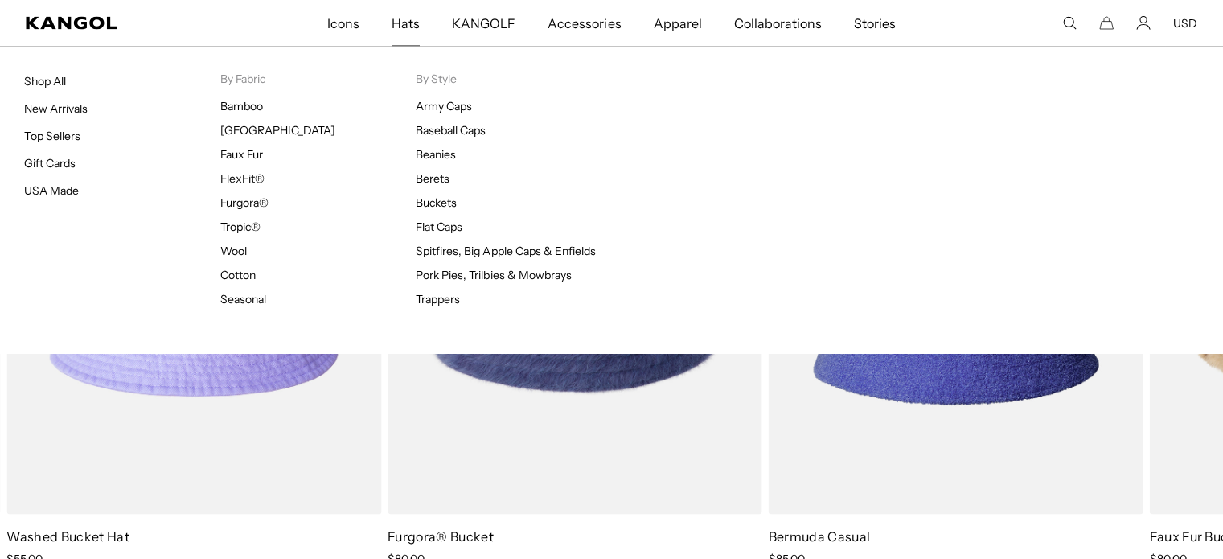
scroll to position [0, 331]
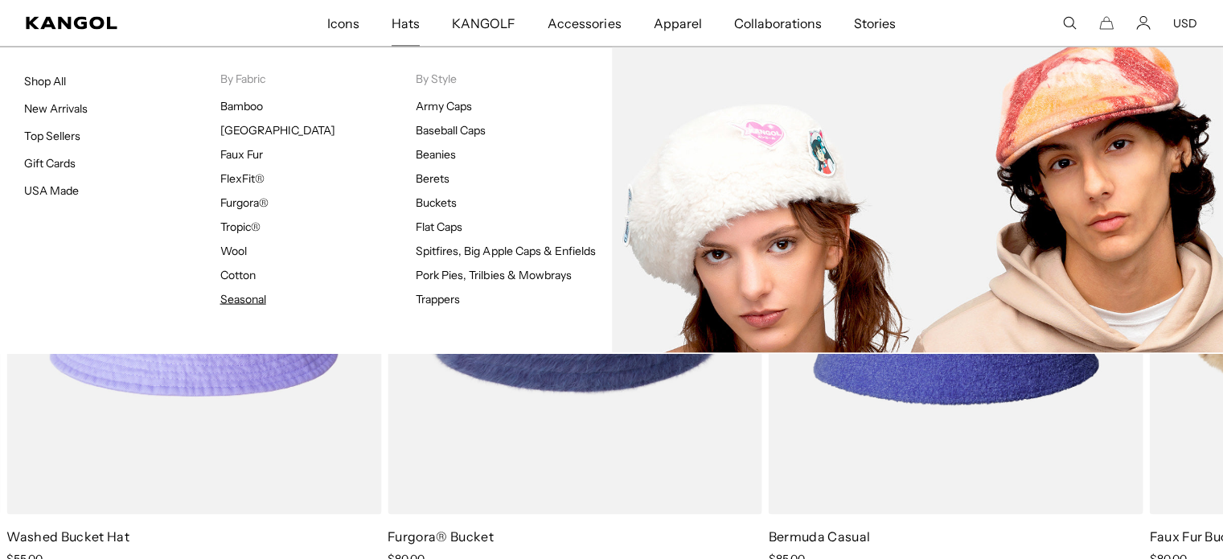
click at [235, 304] on link "Seasonal" at bounding box center [243, 299] width 46 height 14
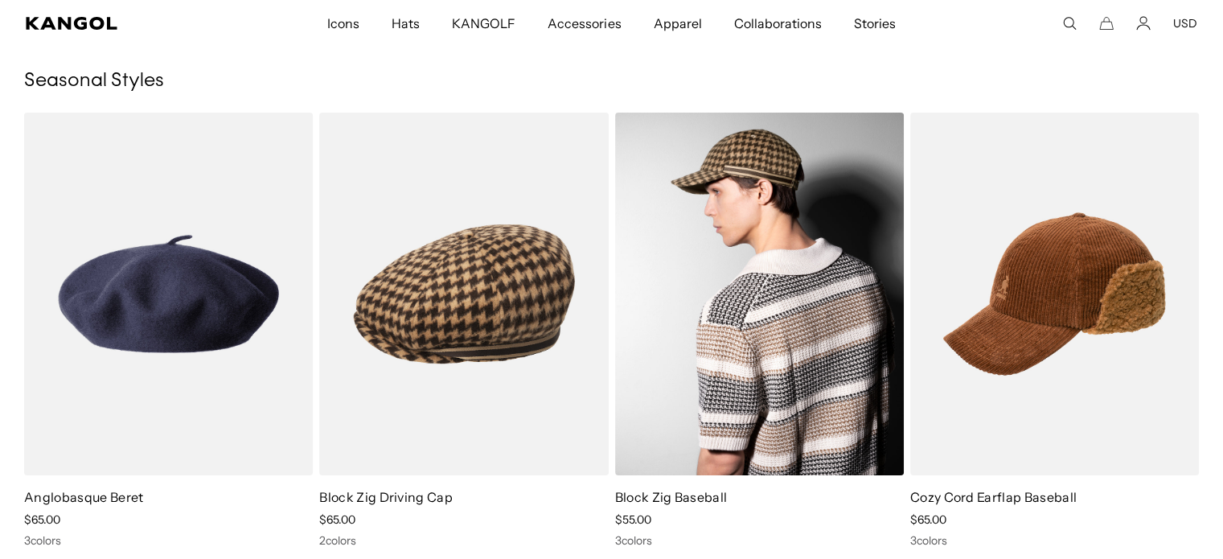
click at [730, 304] on img at bounding box center [759, 294] width 289 height 363
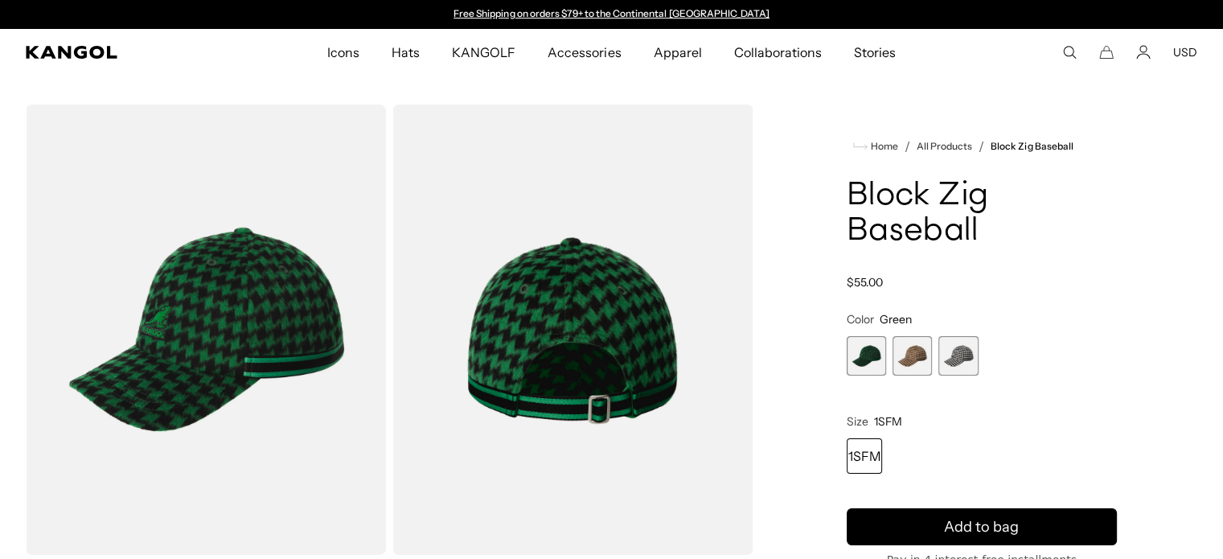
click at [961, 352] on span "3 of 3" at bounding box center [958, 355] width 39 height 39
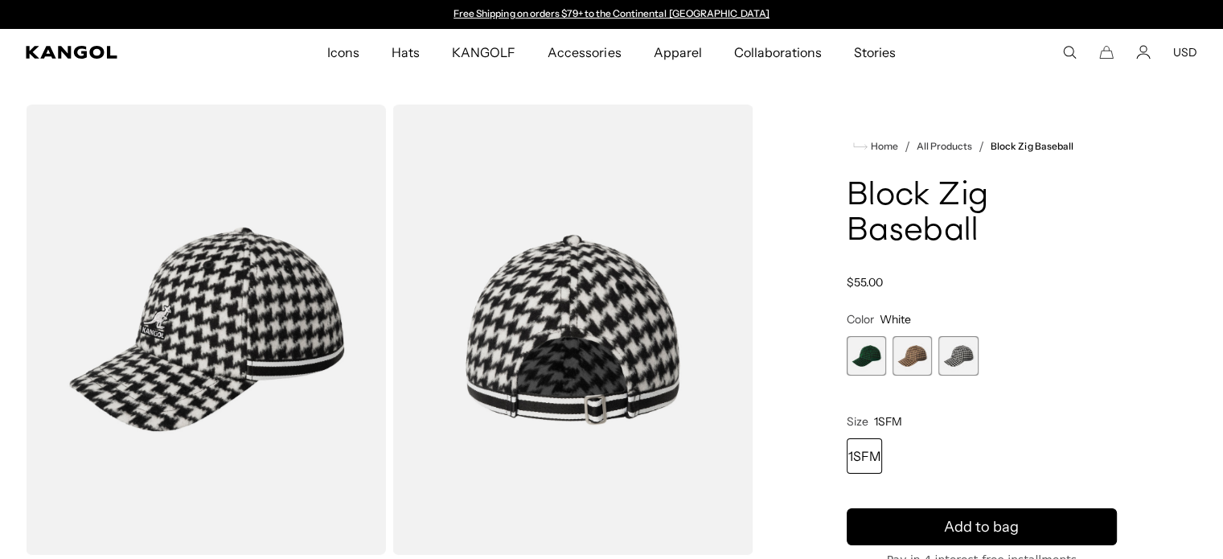
click at [869, 364] on span "1 of 3" at bounding box center [866, 355] width 39 height 39
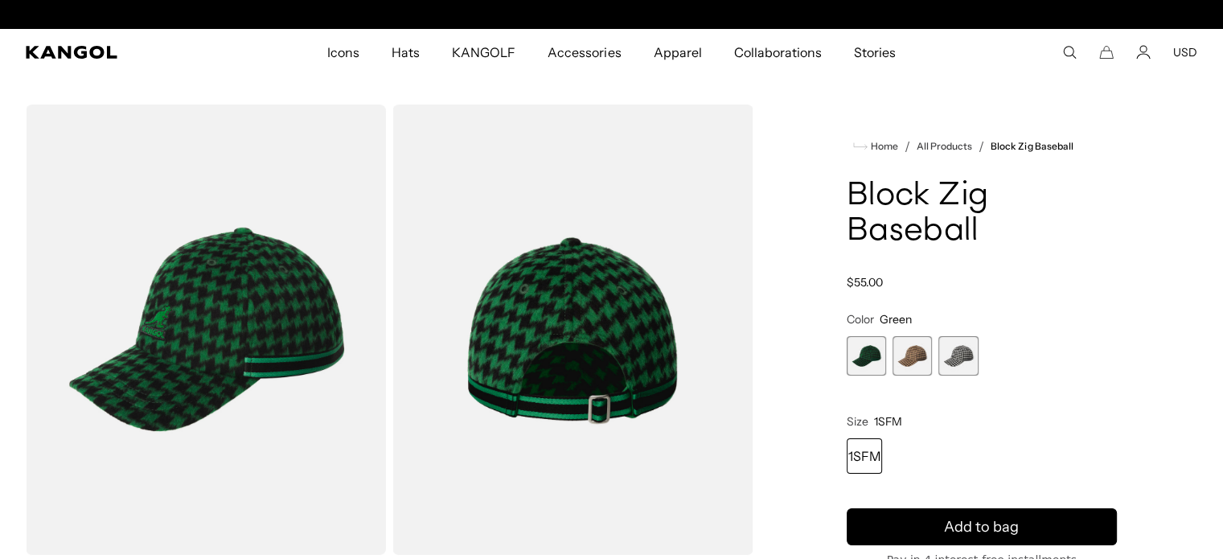
scroll to position [0, 331]
click at [920, 360] on span "2 of 3" at bounding box center [912, 355] width 39 height 39
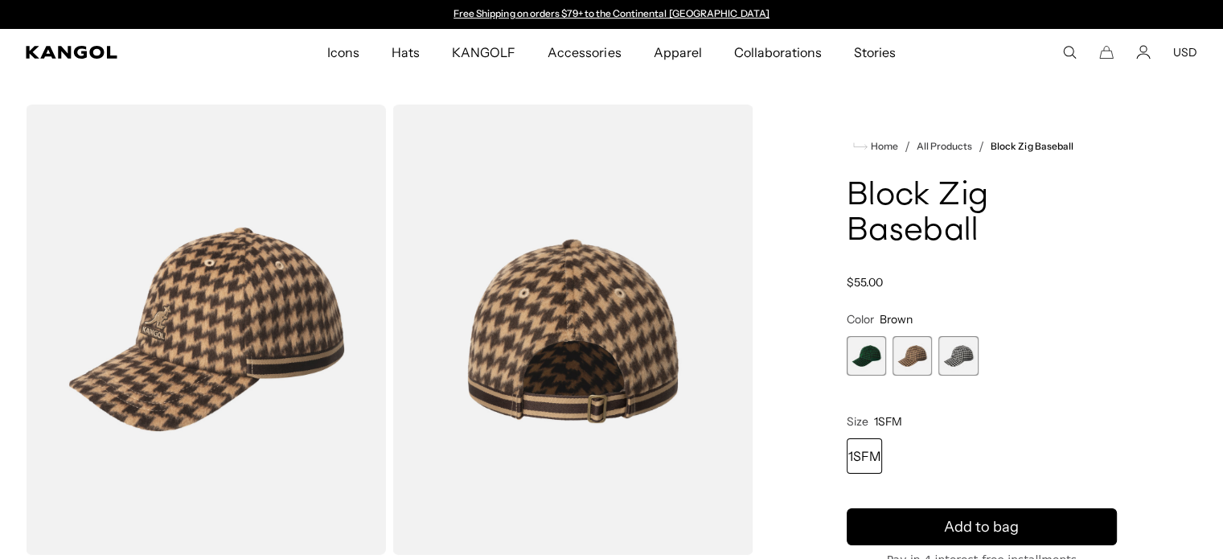
click at [964, 347] on span "3 of 3" at bounding box center [958, 355] width 39 height 39
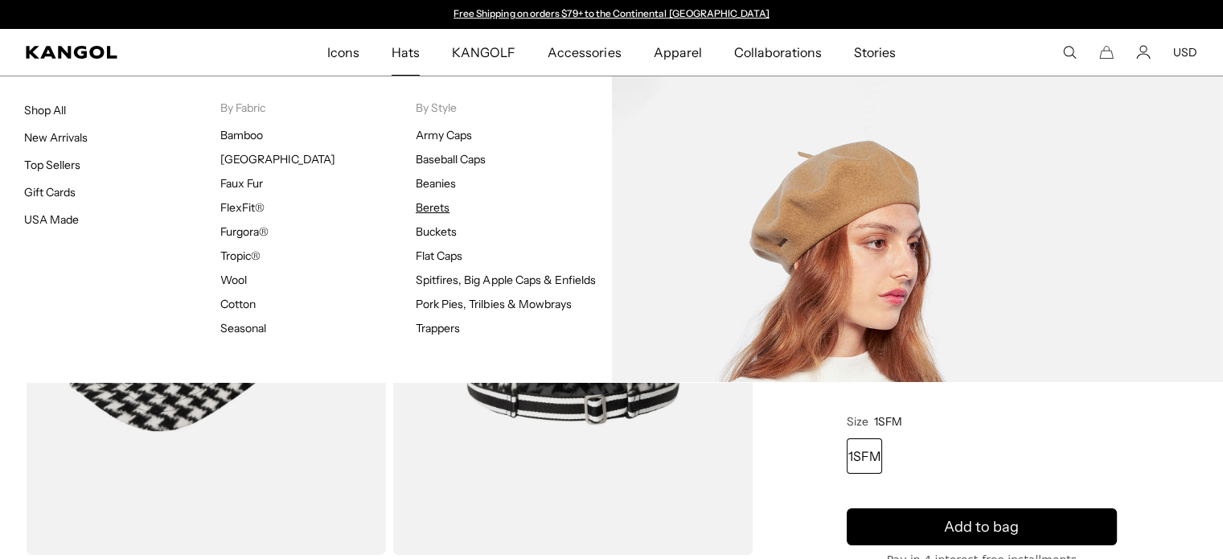
click at [419, 209] on link "Berets" at bounding box center [433, 207] width 34 height 14
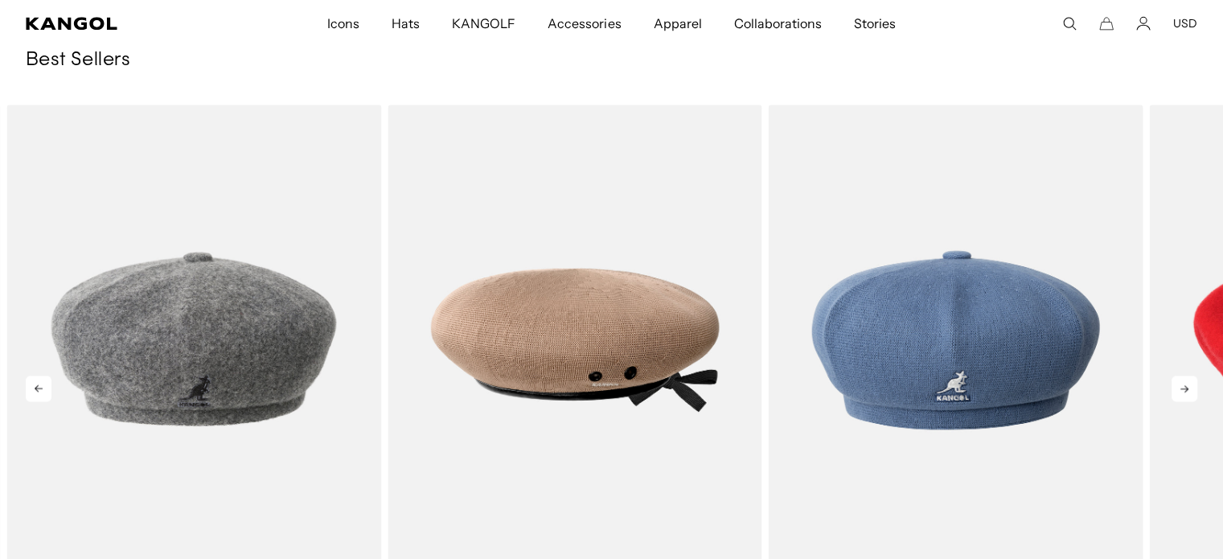
click at [1185, 393] on icon at bounding box center [1185, 389] width 26 height 26
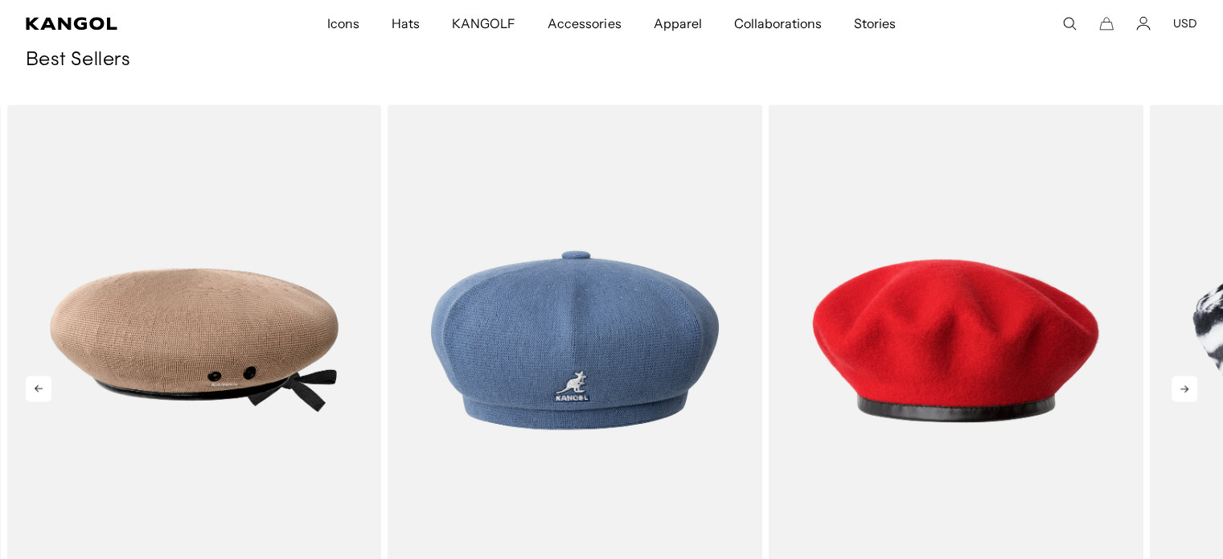
click at [1185, 393] on icon at bounding box center [1185, 389] width 26 height 26
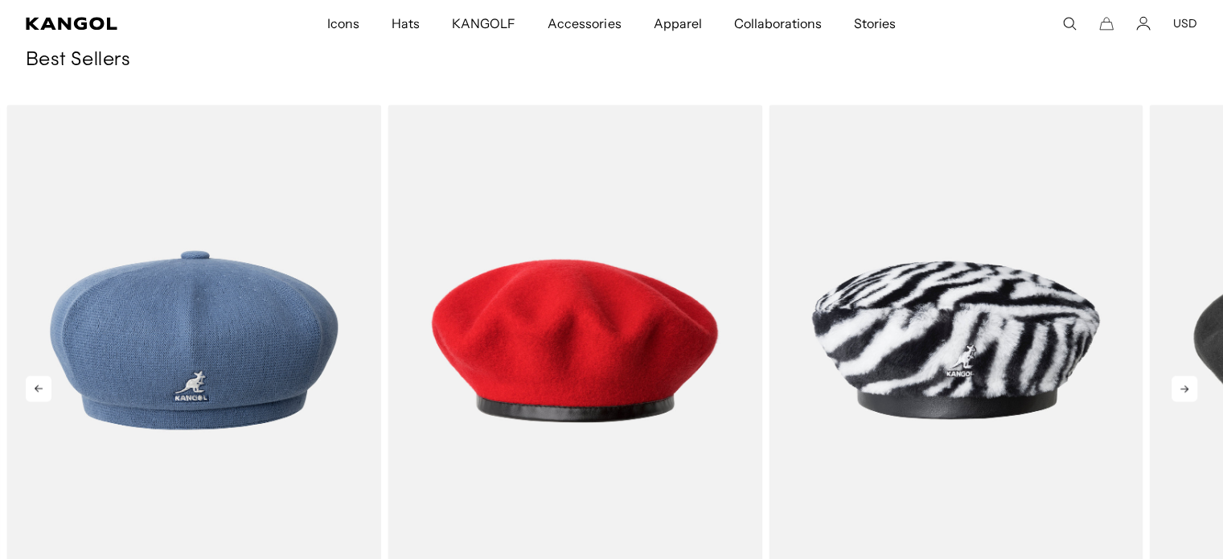
click at [1185, 393] on icon at bounding box center [1185, 389] width 26 height 26
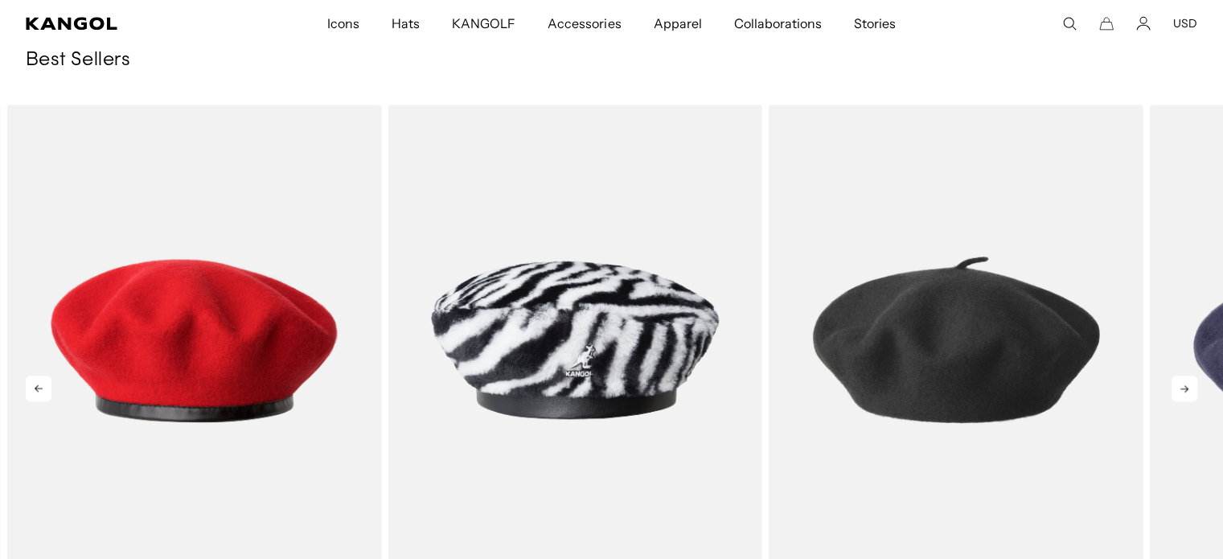
click at [1185, 393] on icon at bounding box center [1185, 389] width 26 height 26
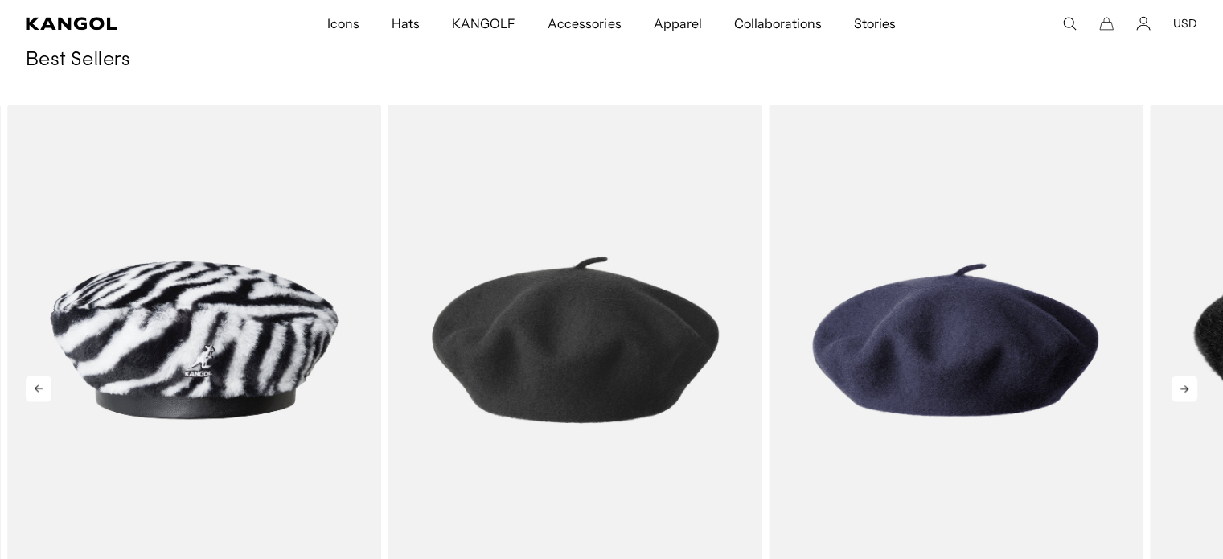
click at [1185, 393] on icon at bounding box center [1185, 389] width 26 height 26
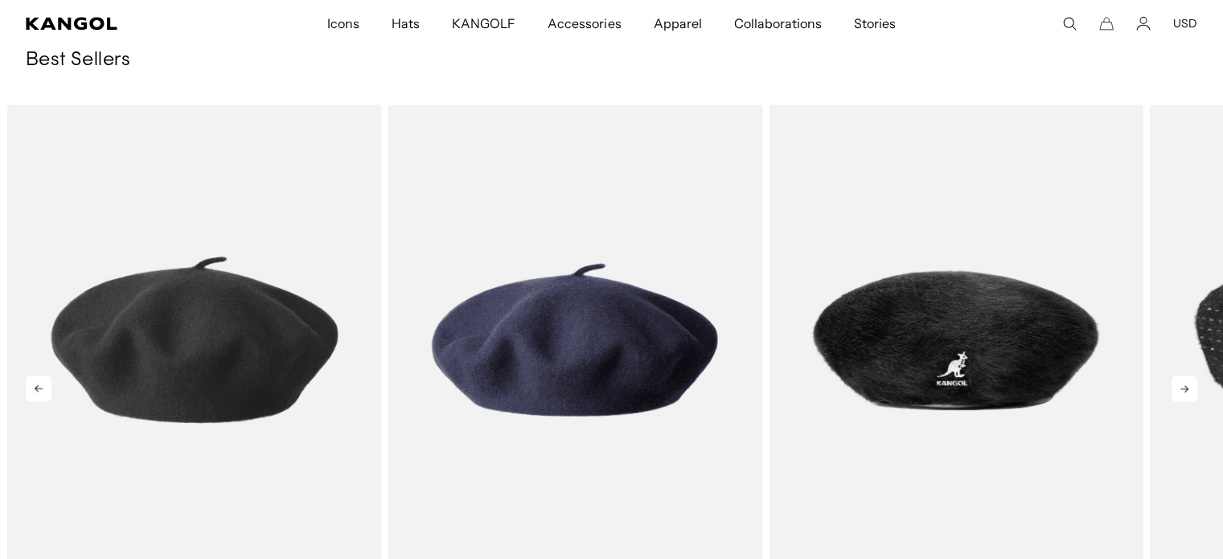
click at [1185, 393] on icon at bounding box center [1185, 389] width 26 height 26
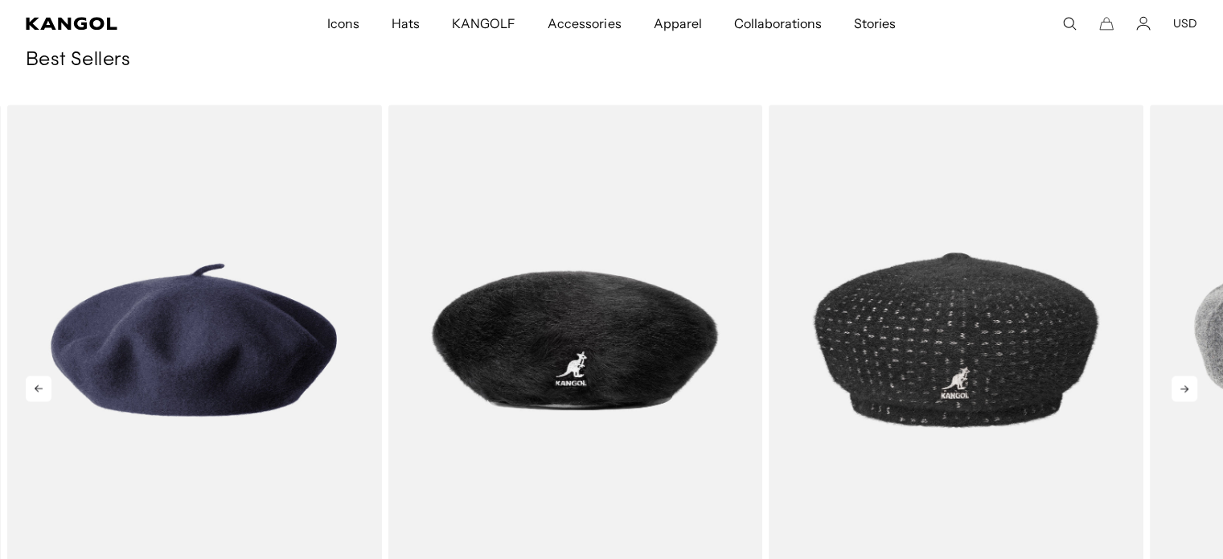
click at [1185, 393] on icon at bounding box center [1185, 389] width 26 height 26
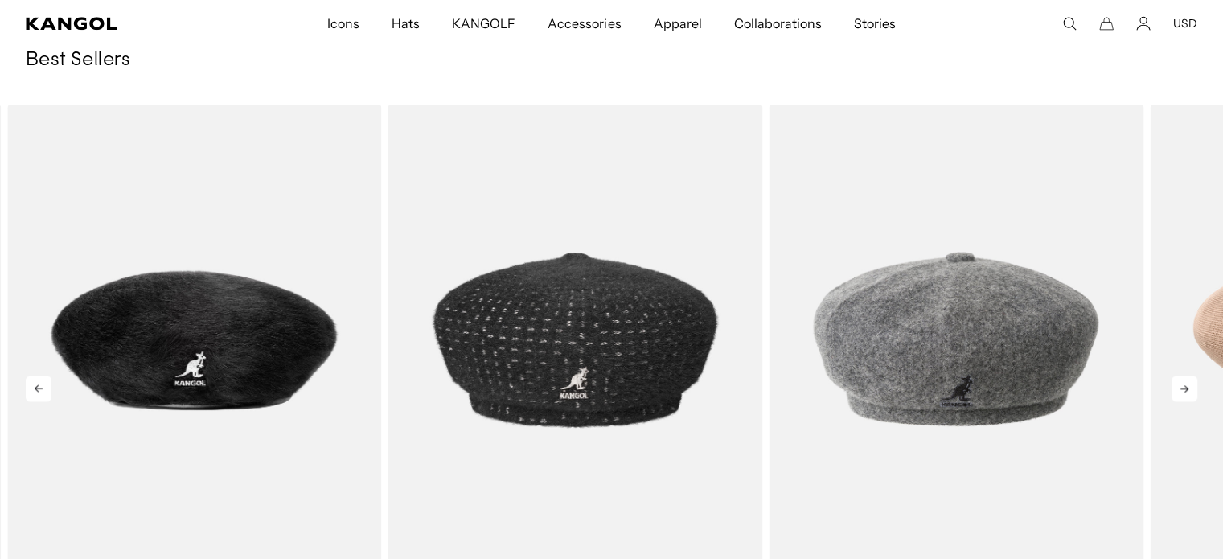
click at [1185, 393] on icon at bounding box center [1185, 389] width 26 height 26
